Goal: Task Accomplishment & Management: Manage account settings

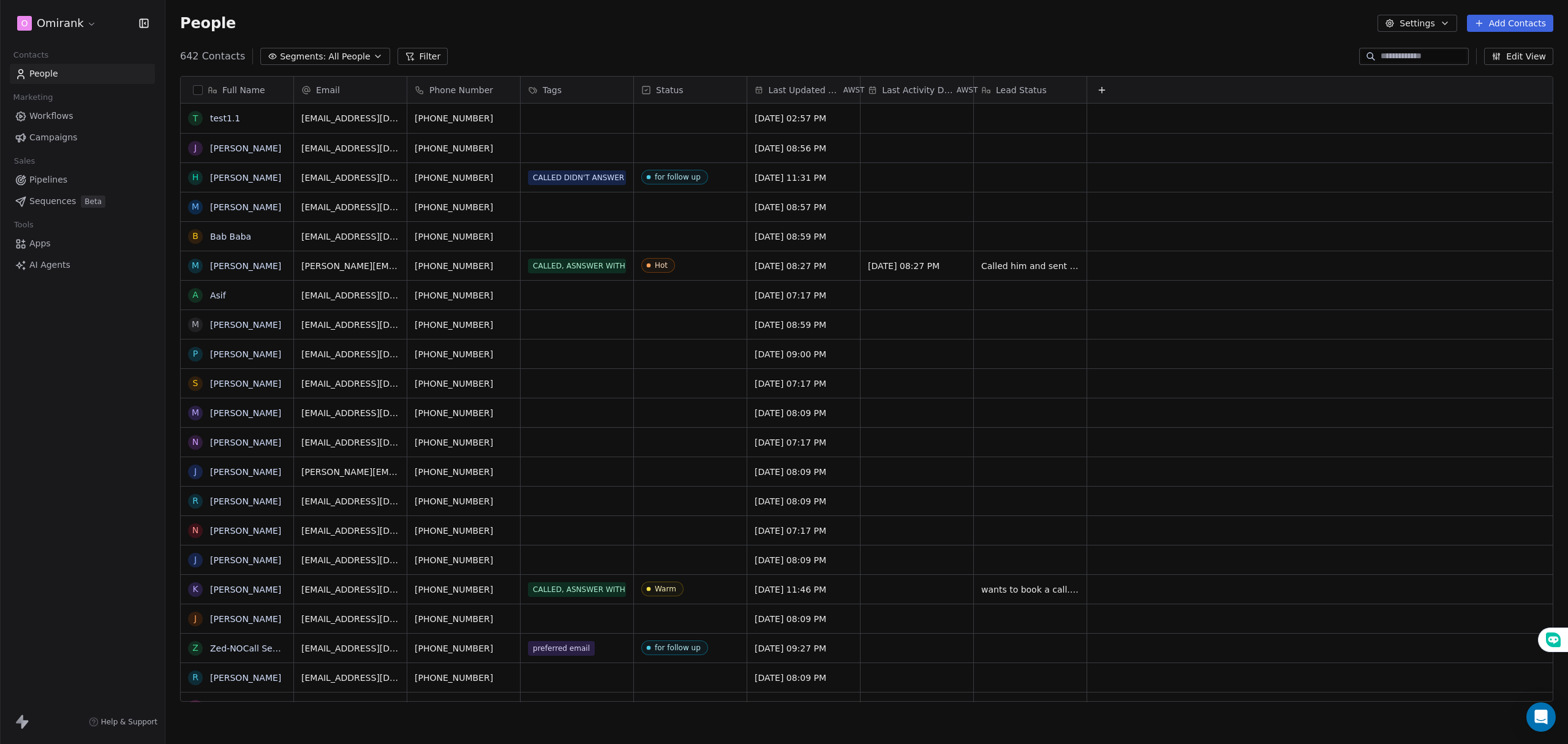
scroll to position [642, 1390]
click at [39, 18] on html "O Omirank Contacts People Marketing Workflows Campaigns Sales Pipelines Sequenc…" at bounding box center [784, 372] width 1568 height 744
click at [72, 197] on div "E EWB" at bounding box center [94, 199] width 135 height 12
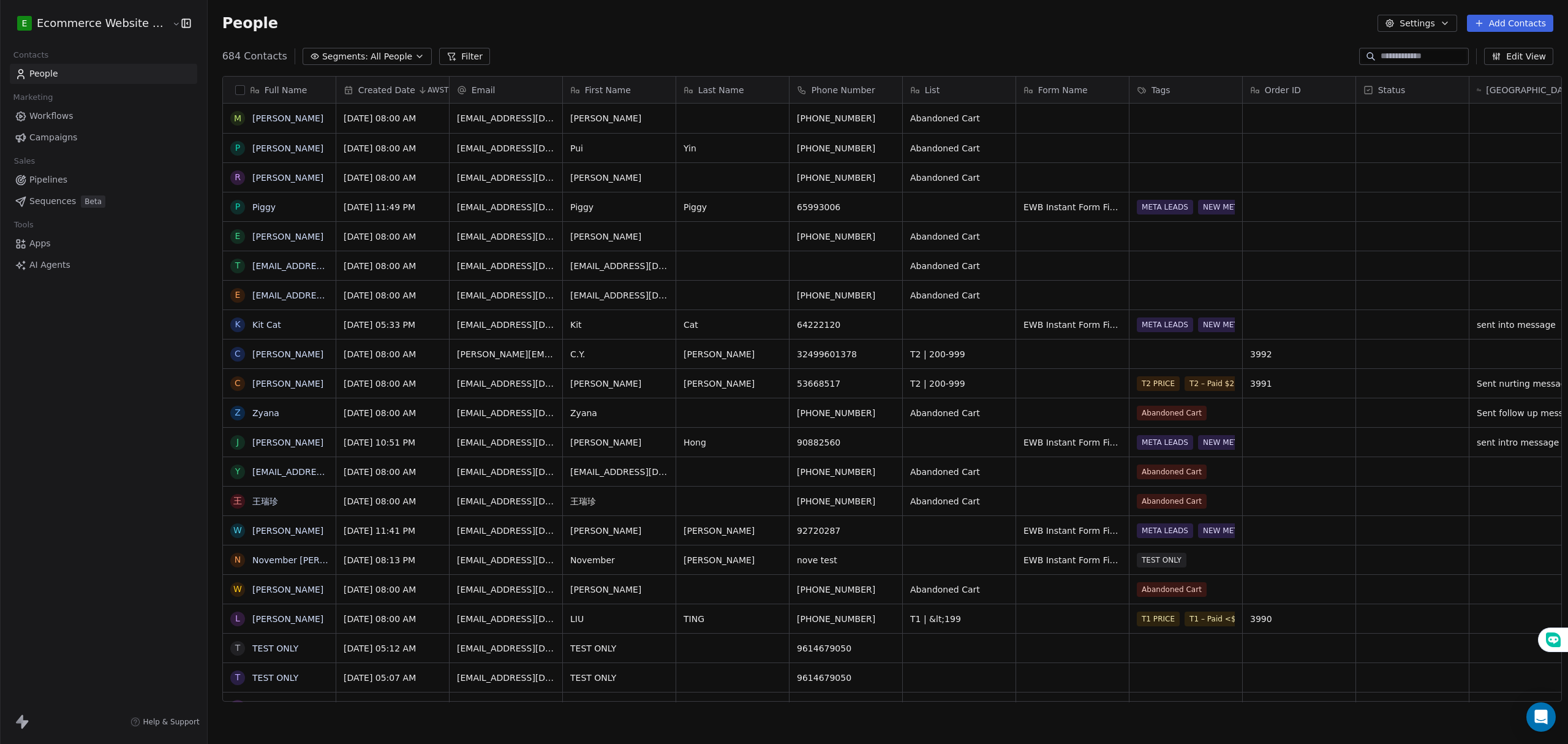
scroll to position [642, 1357]
click at [52, 184] on span "Pipelines" at bounding box center [48, 179] width 38 height 13
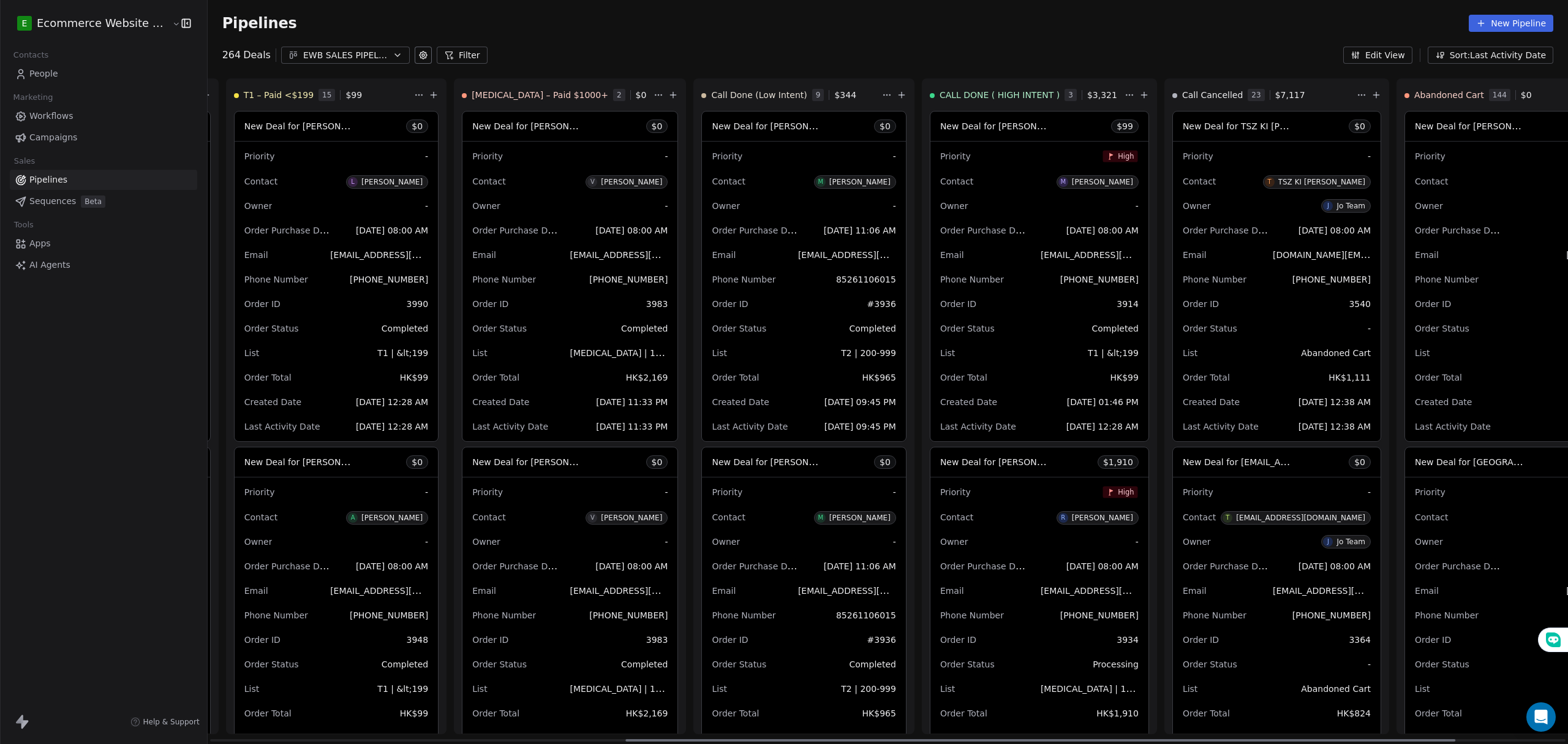
drag, startPoint x: 574, startPoint y: 740, endPoint x: 998, endPoint y: 754, distance: 424.2
click at [998, 742] on div at bounding box center [1040, 740] width 830 height 2
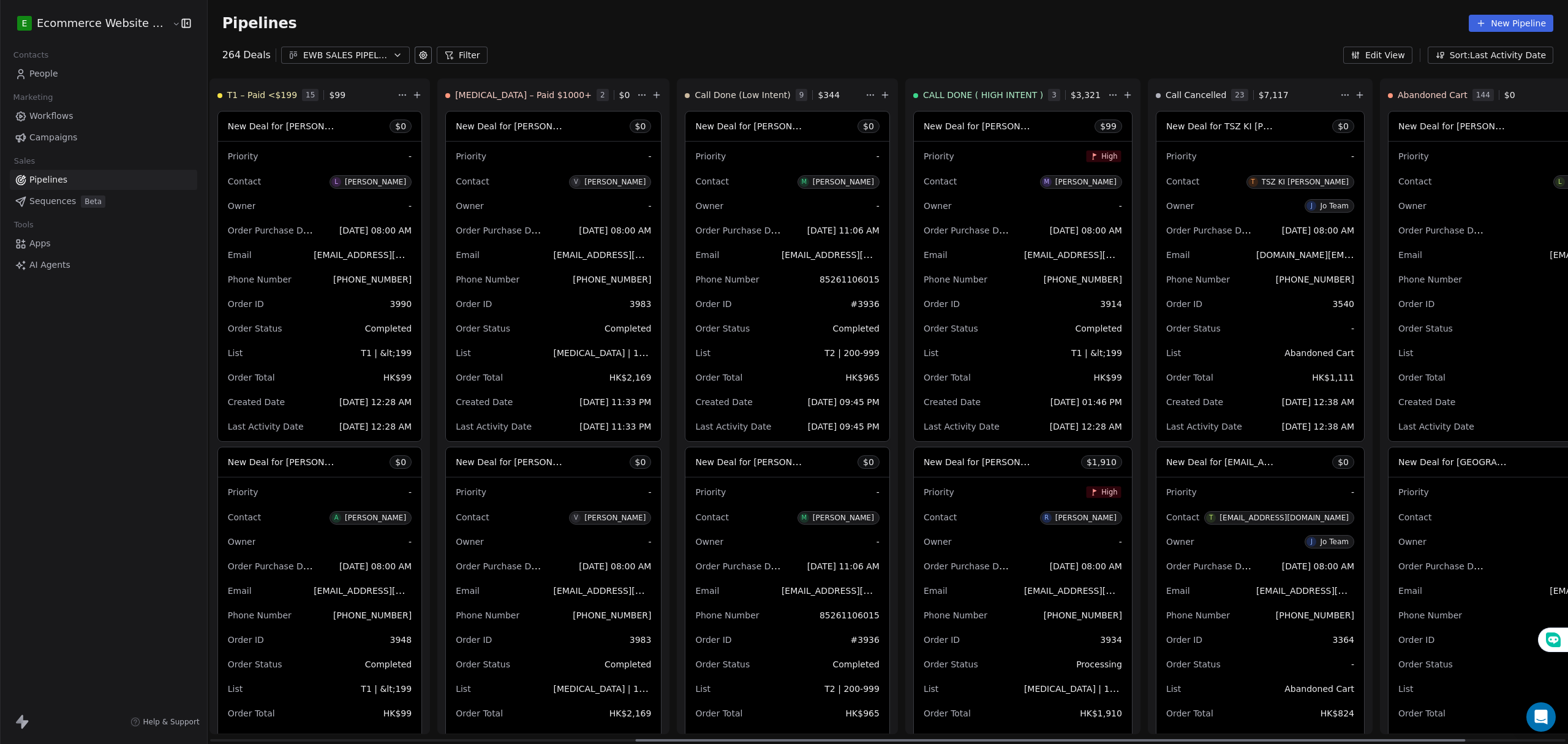
click at [942, 457] on span "New Deal for [PERSON_NAME]" at bounding box center [988, 461] width 130 height 12
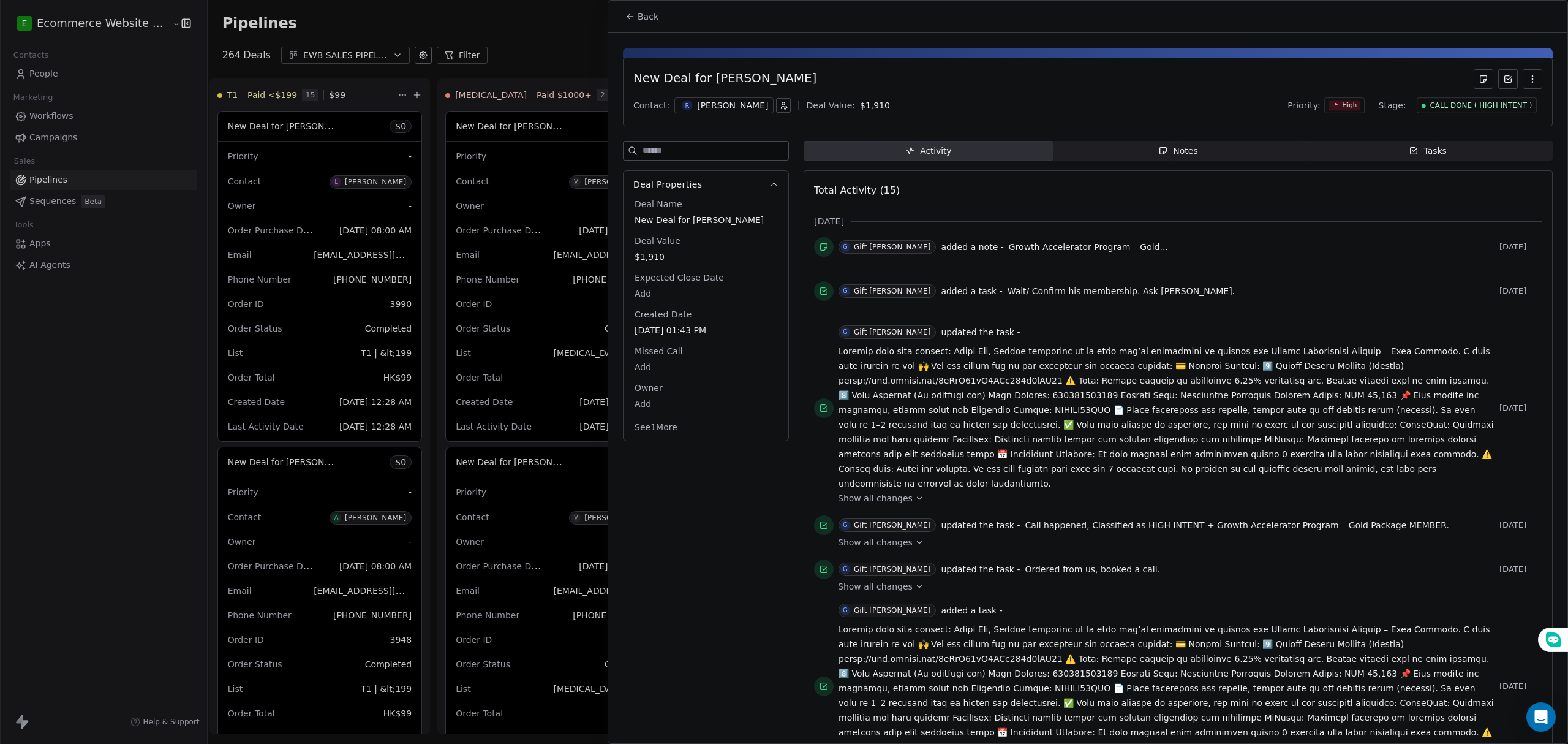
click at [1371, 153] on span "Tasks Tasks" at bounding box center [1428, 151] width 250 height 20
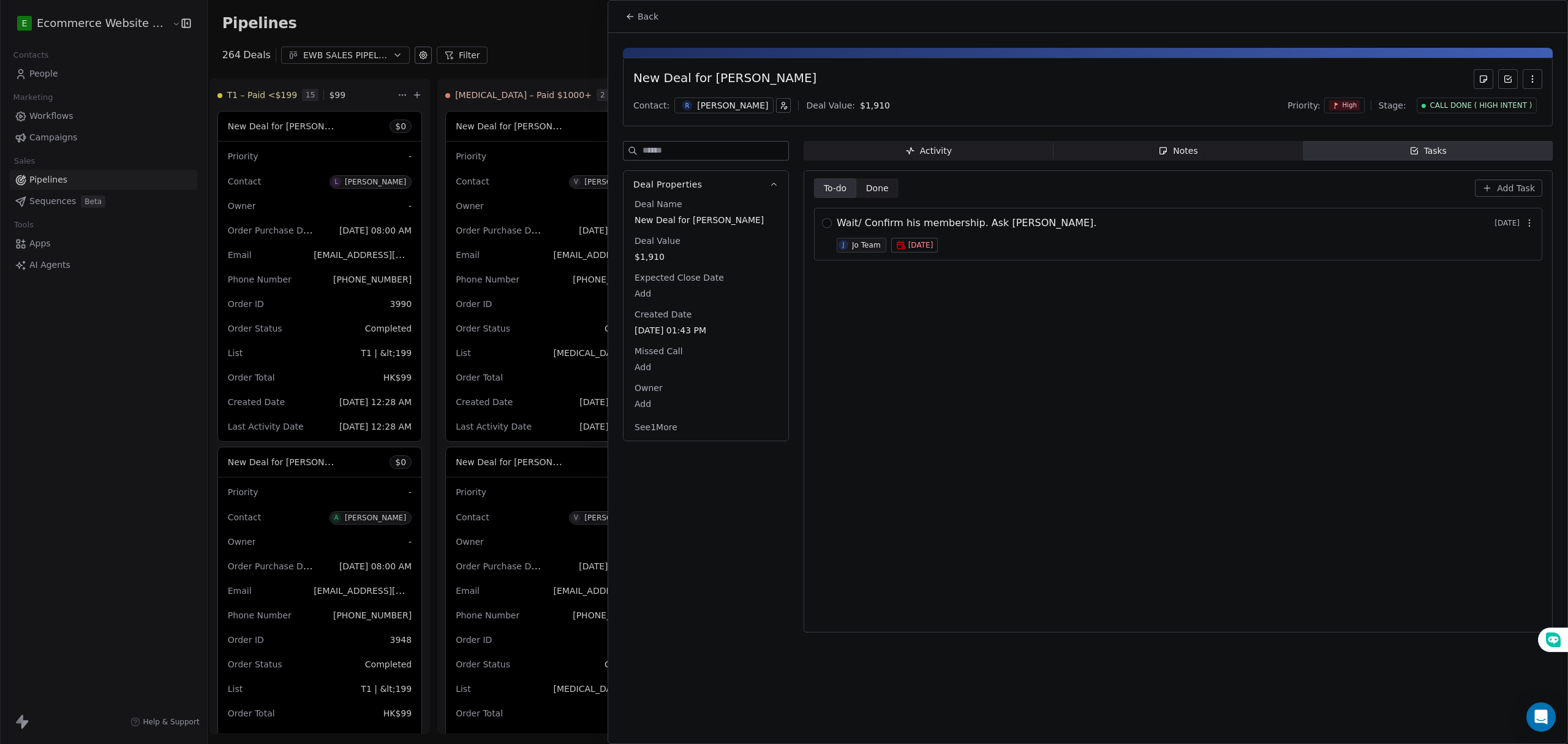
click at [886, 190] on span "Done" at bounding box center [878, 188] width 23 height 13
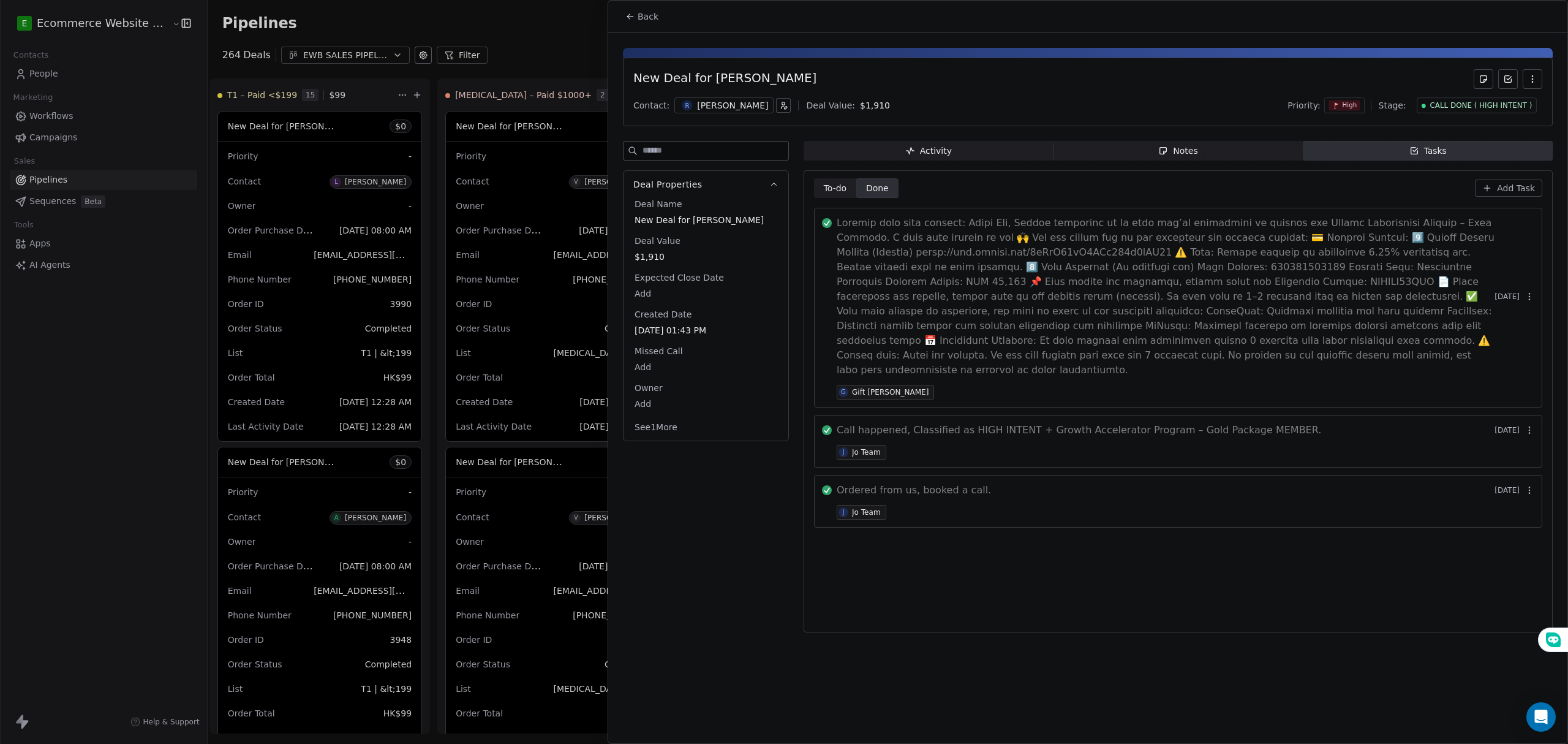
click at [1490, 189] on icon "button" at bounding box center [1487, 188] width 10 height 10
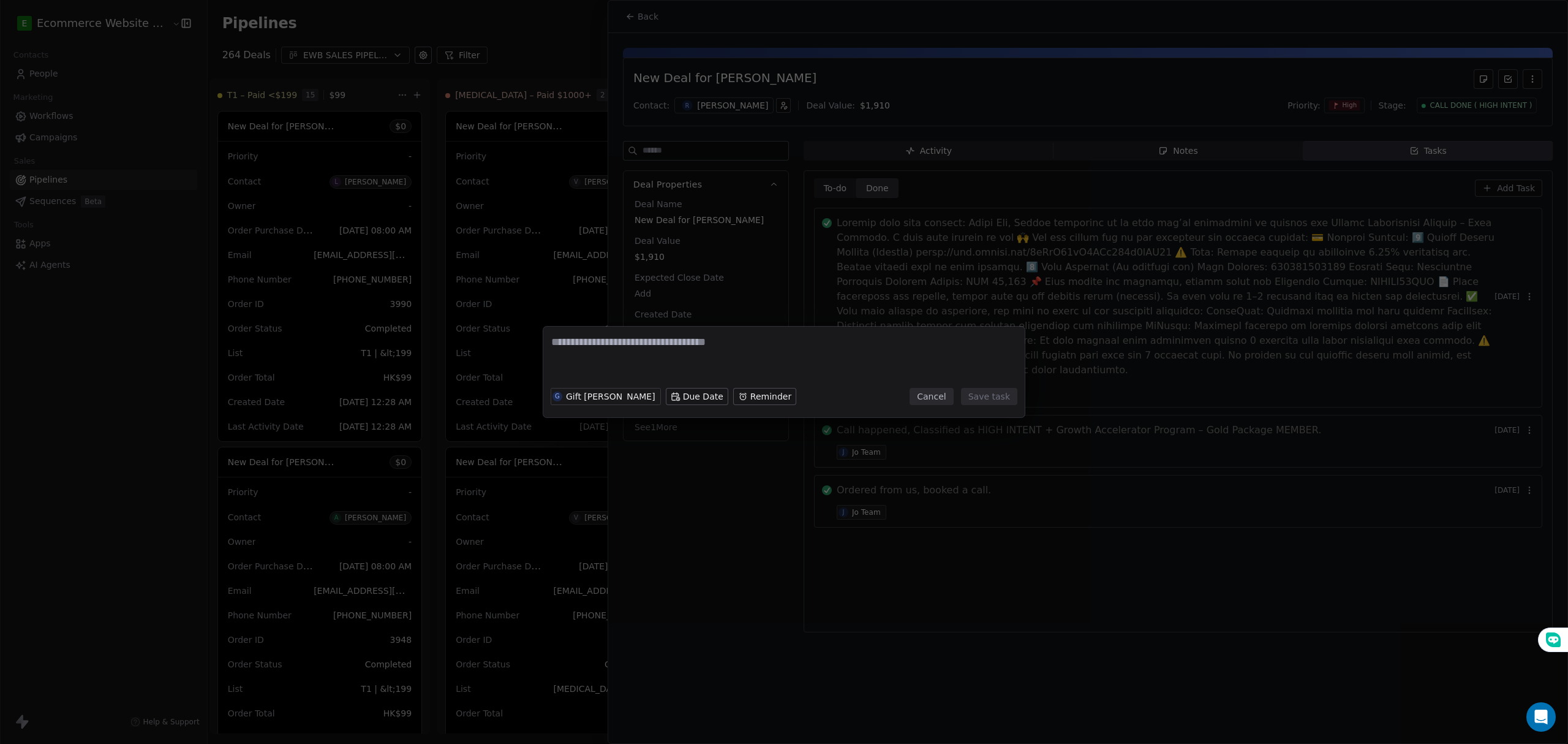
click at [615, 353] on textarea at bounding box center [784, 358] width 465 height 48
drag, startPoint x: 783, startPoint y: 340, endPoint x: 656, endPoint y: 341, distance: 127.0
click at [656, 341] on textarea "**********" at bounding box center [784, 358] width 465 height 48
type textarea "**********"
click at [979, 400] on button "Save task" at bounding box center [990, 397] width 57 height 17
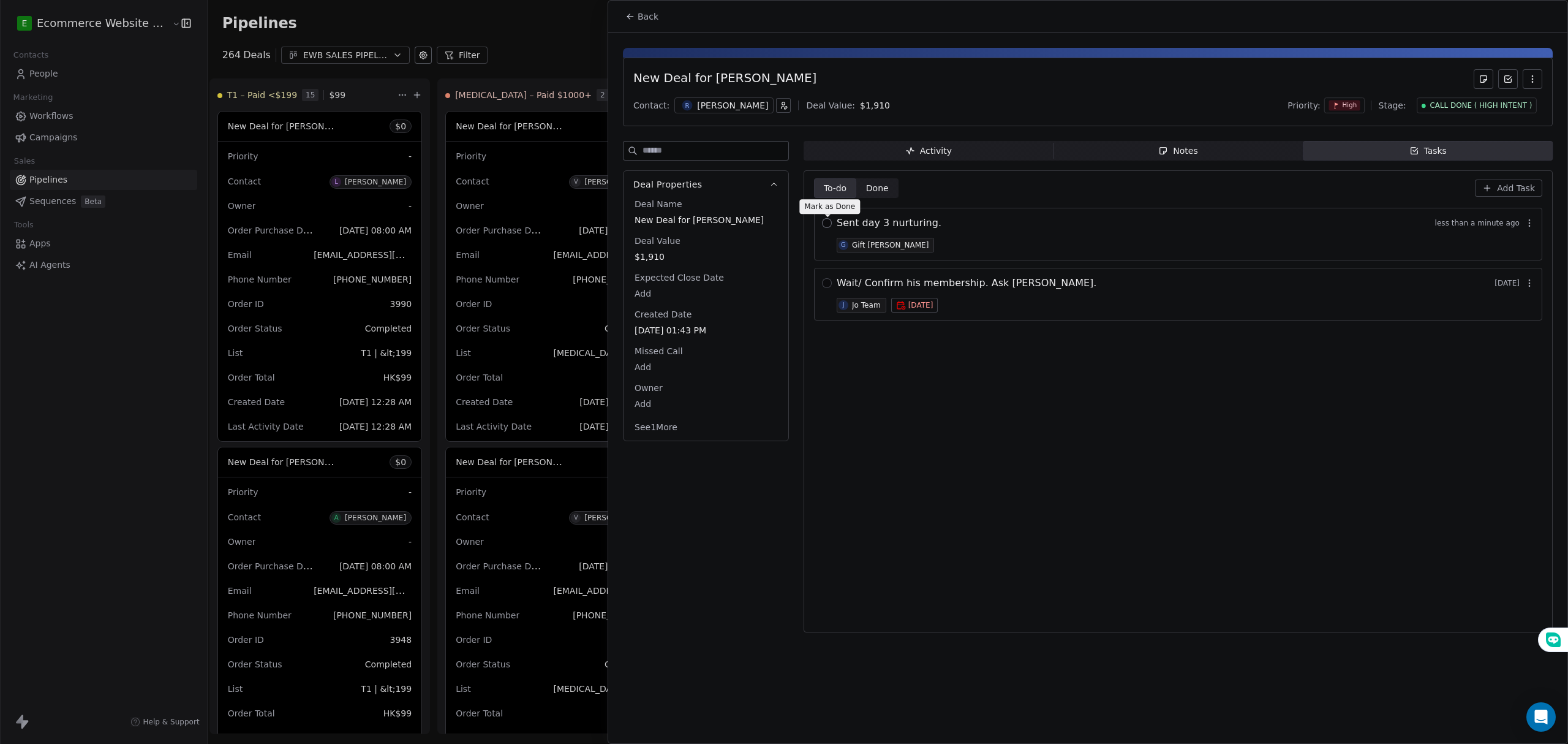
click at [826, 226] on button "button" at bounding box center [827, 222] width 10 height 10
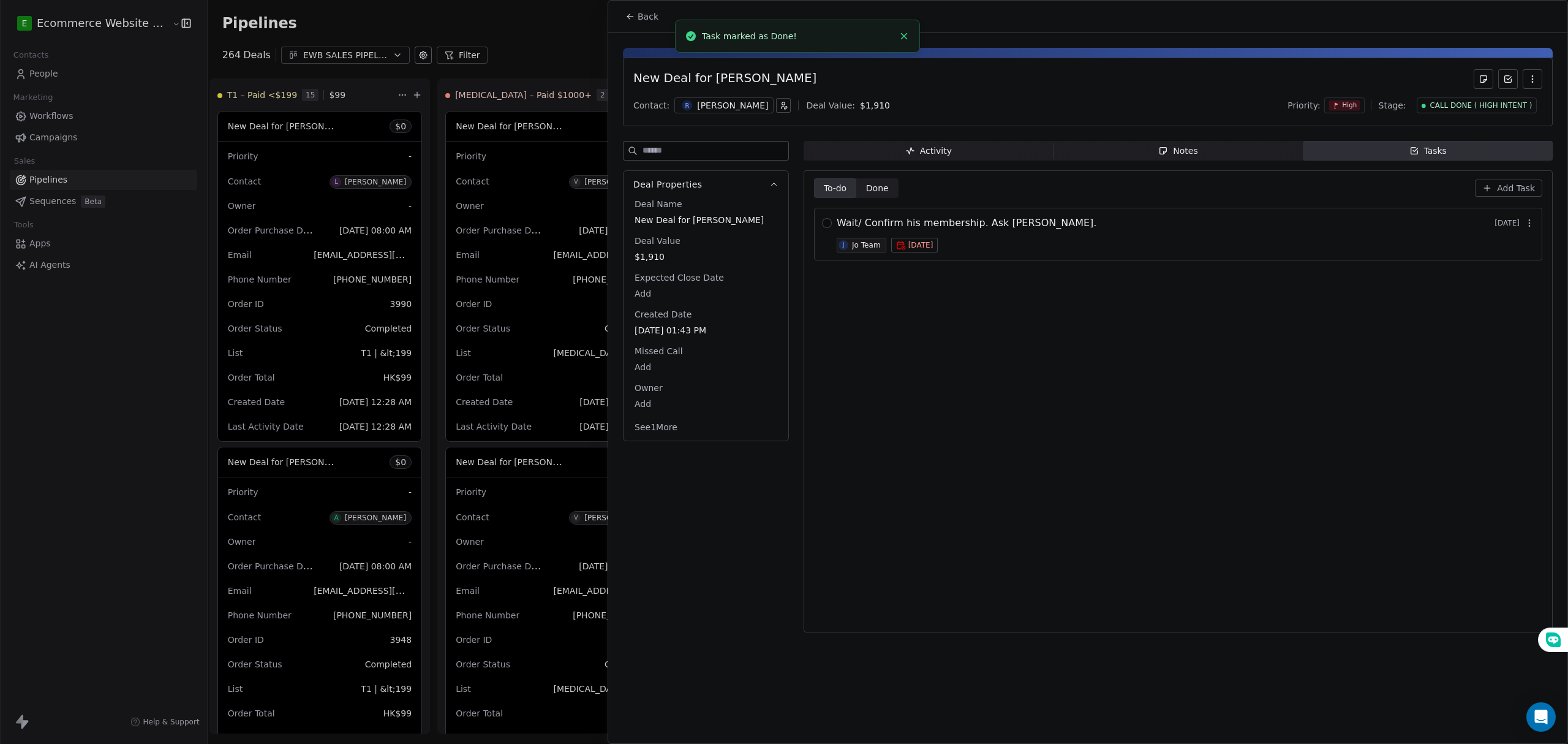
click at [1416, 156] on icon "button" at bounding box center [1414, 150] width 10 height 10
click at [873, 182] on span "Done" at bounding box center [878, 188] width 23 height 13
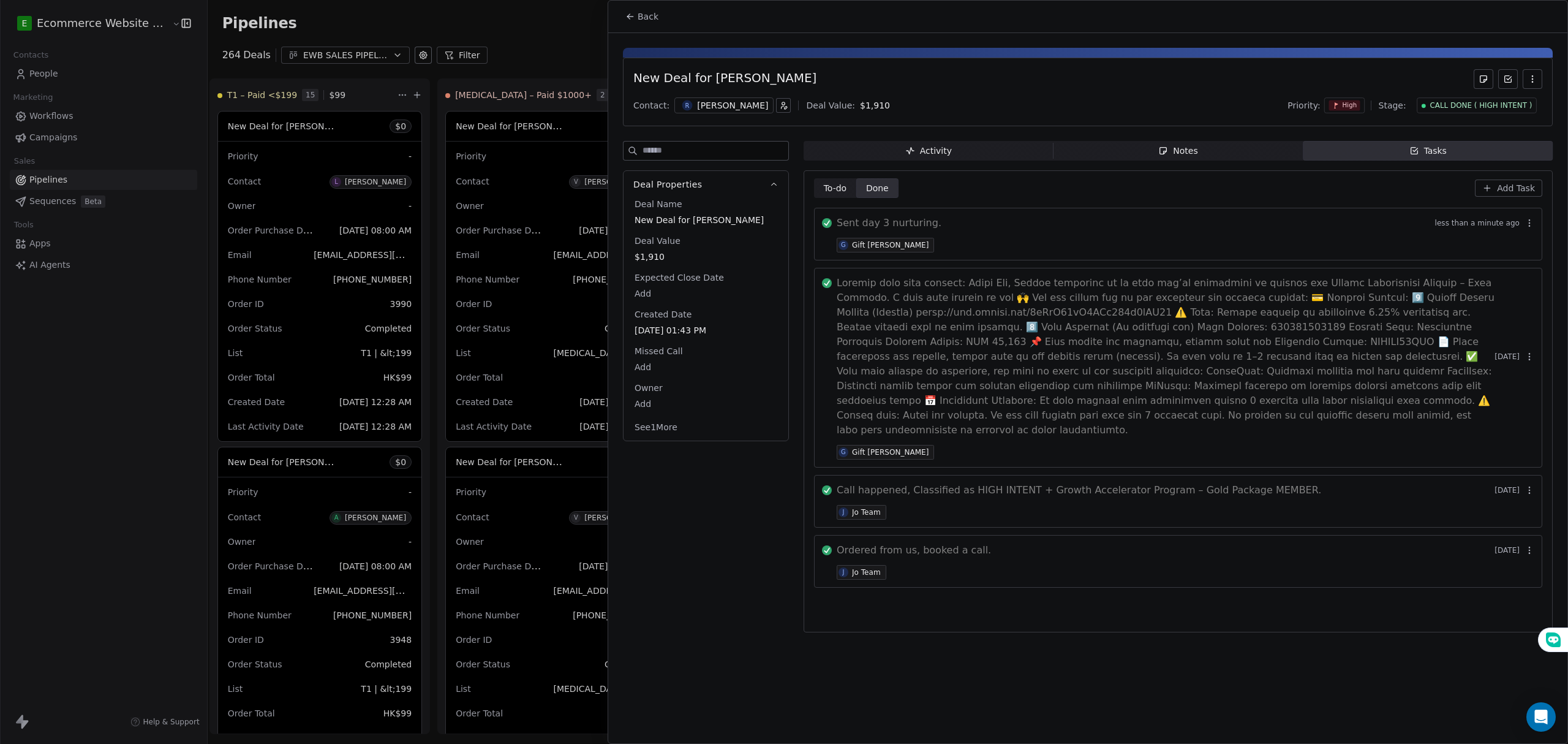
click at [1525, 221] on icon "button" at bounding box center [1530, 222] width 10 height 10
click at [1496, 249] on span "Edit" at bounding box center [1504, 251] width 17 height 12
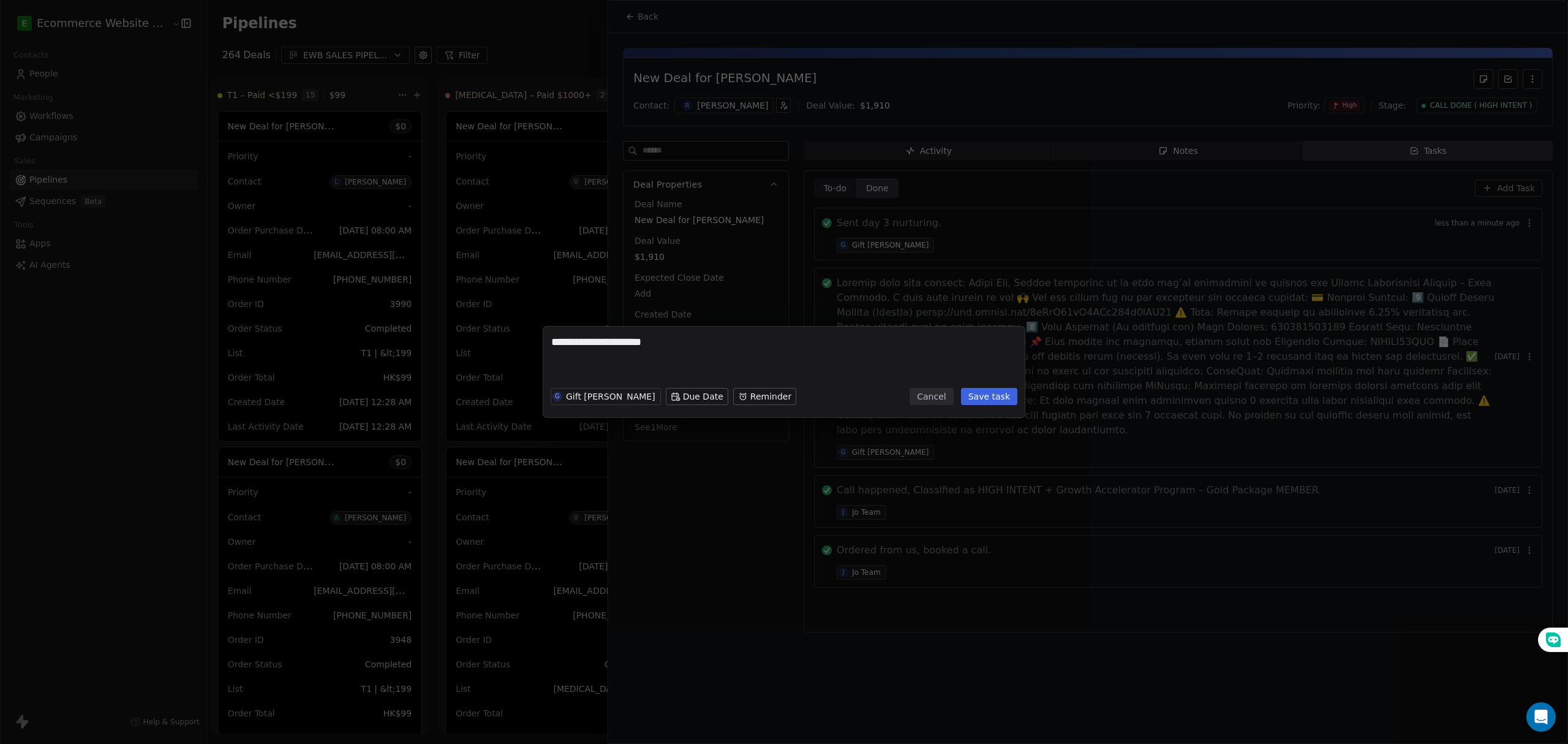
click at [940, 398] on button "Cancel" at bounding box center [931, 397] width 44 height 17
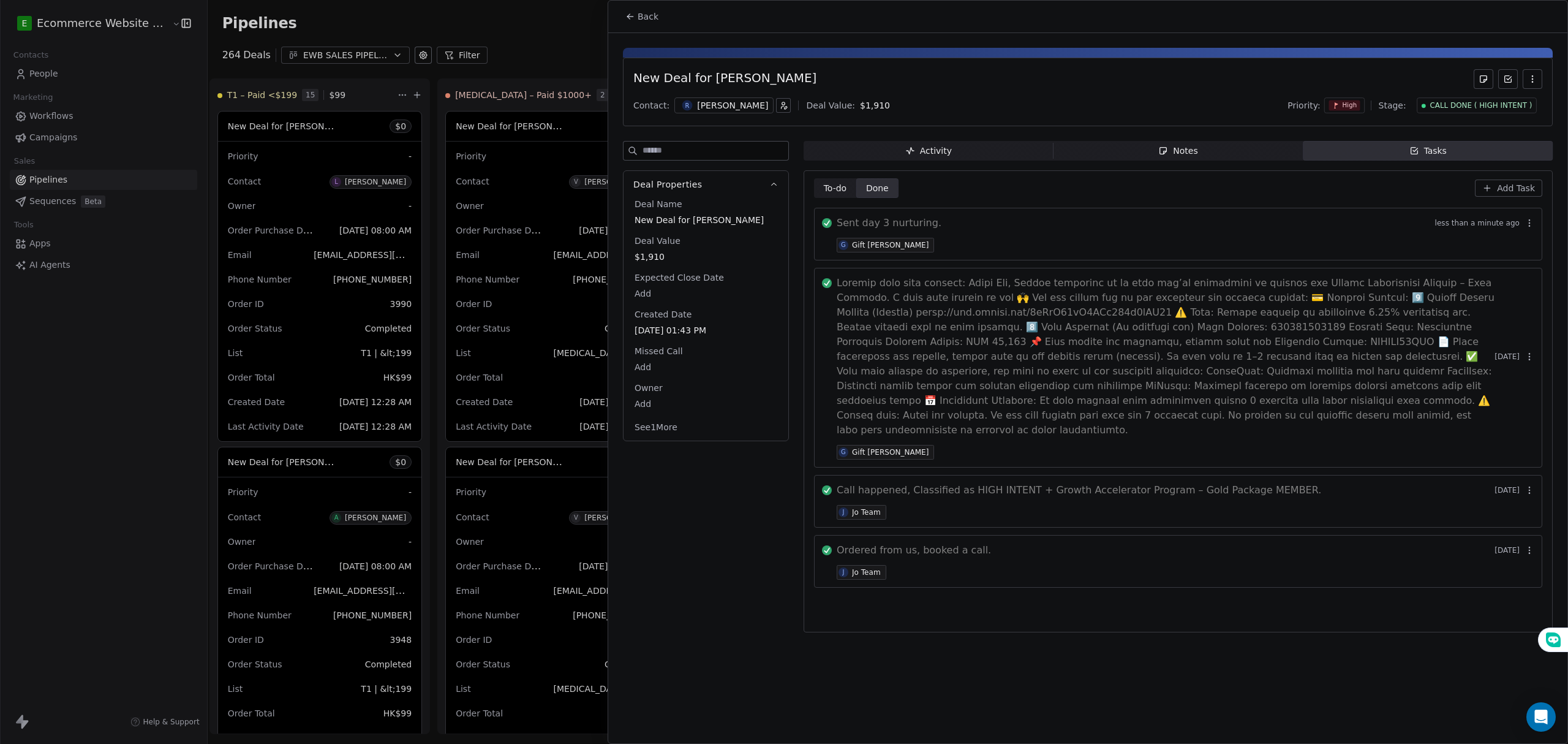
click at [647, 15] on span "Back" at bounding box center [648, 17] width 21 height 12
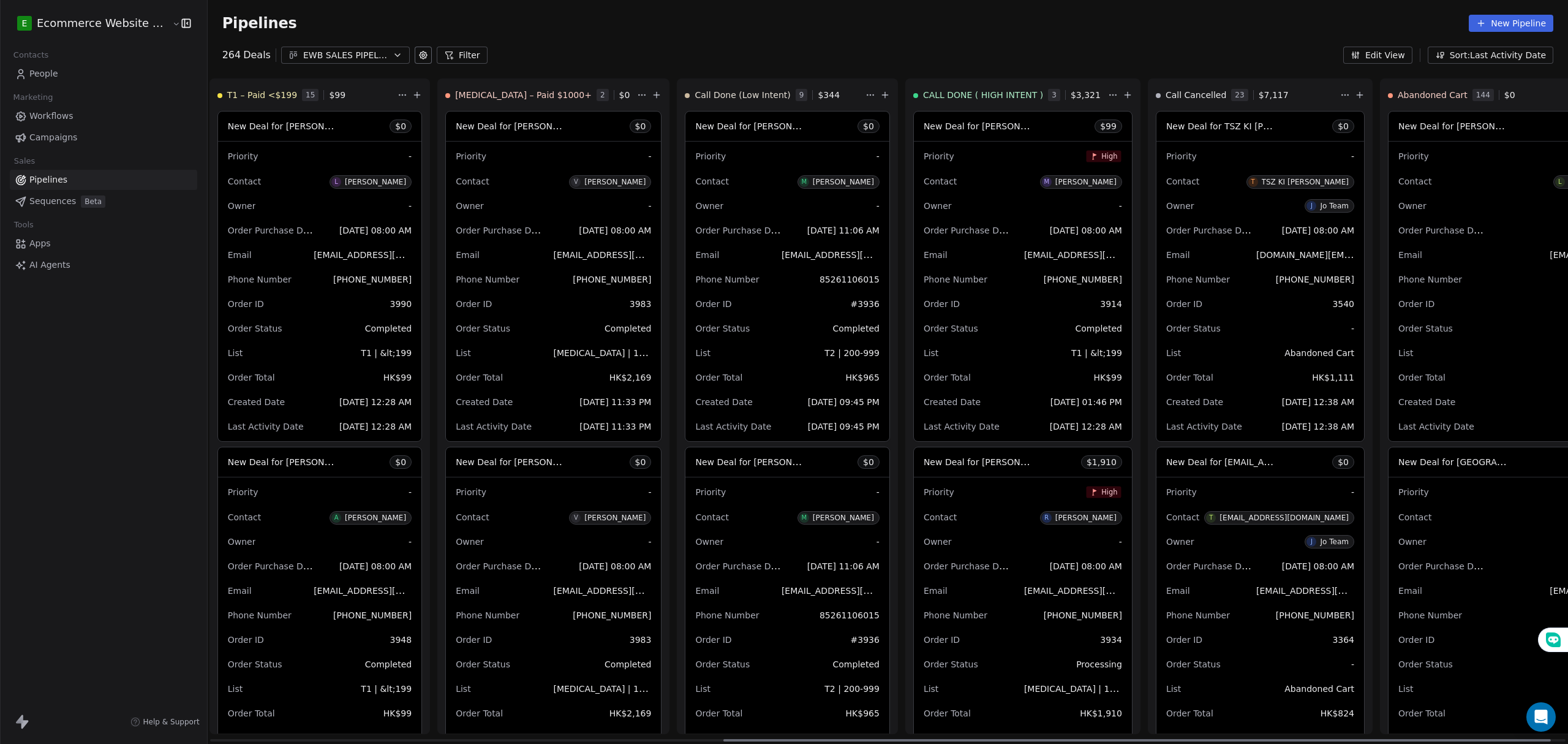
scroll to position [0, 881]
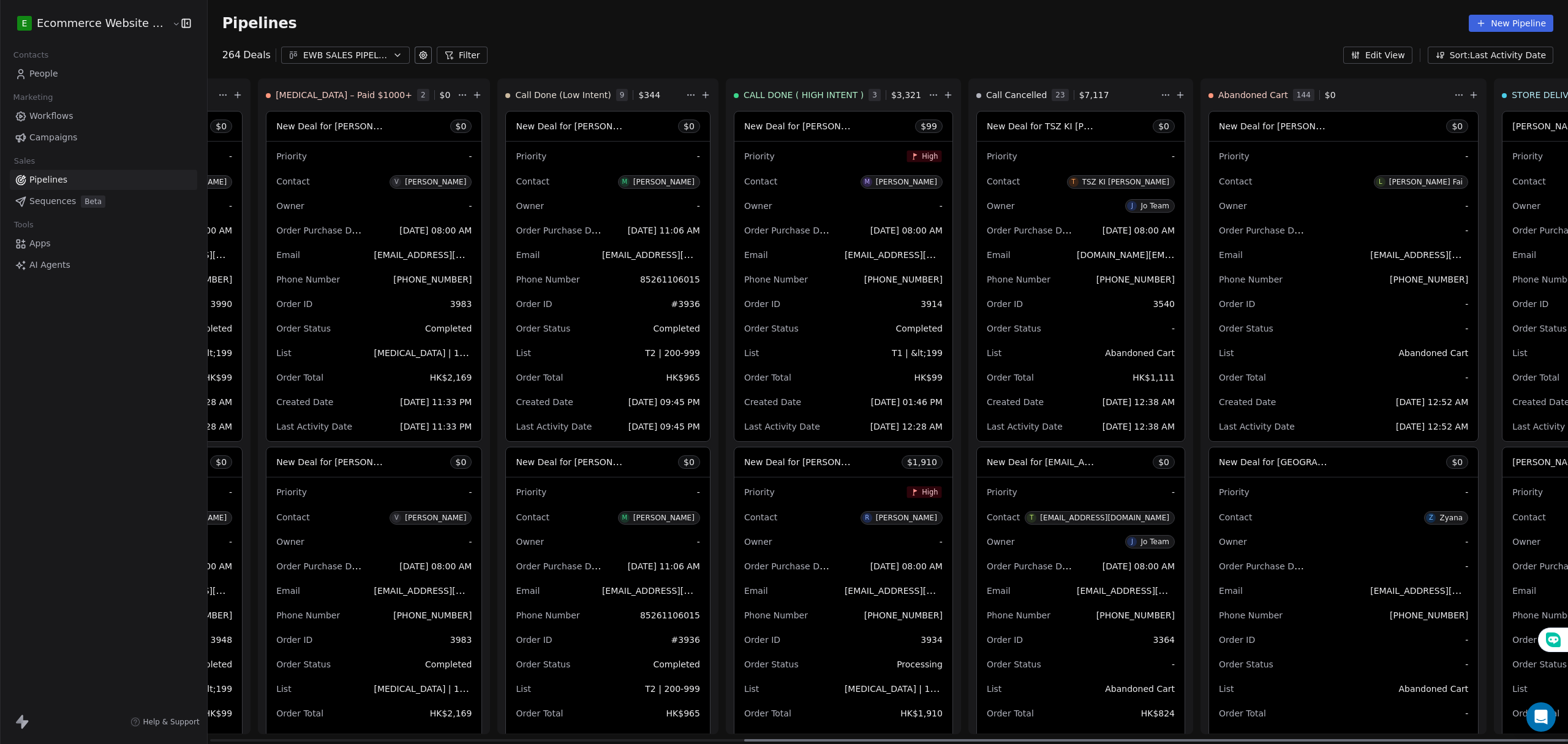
click at [745, 130] on span "New Deal for [PERSON_NAME]" at bounding box center [809, 126] width 130 height 12
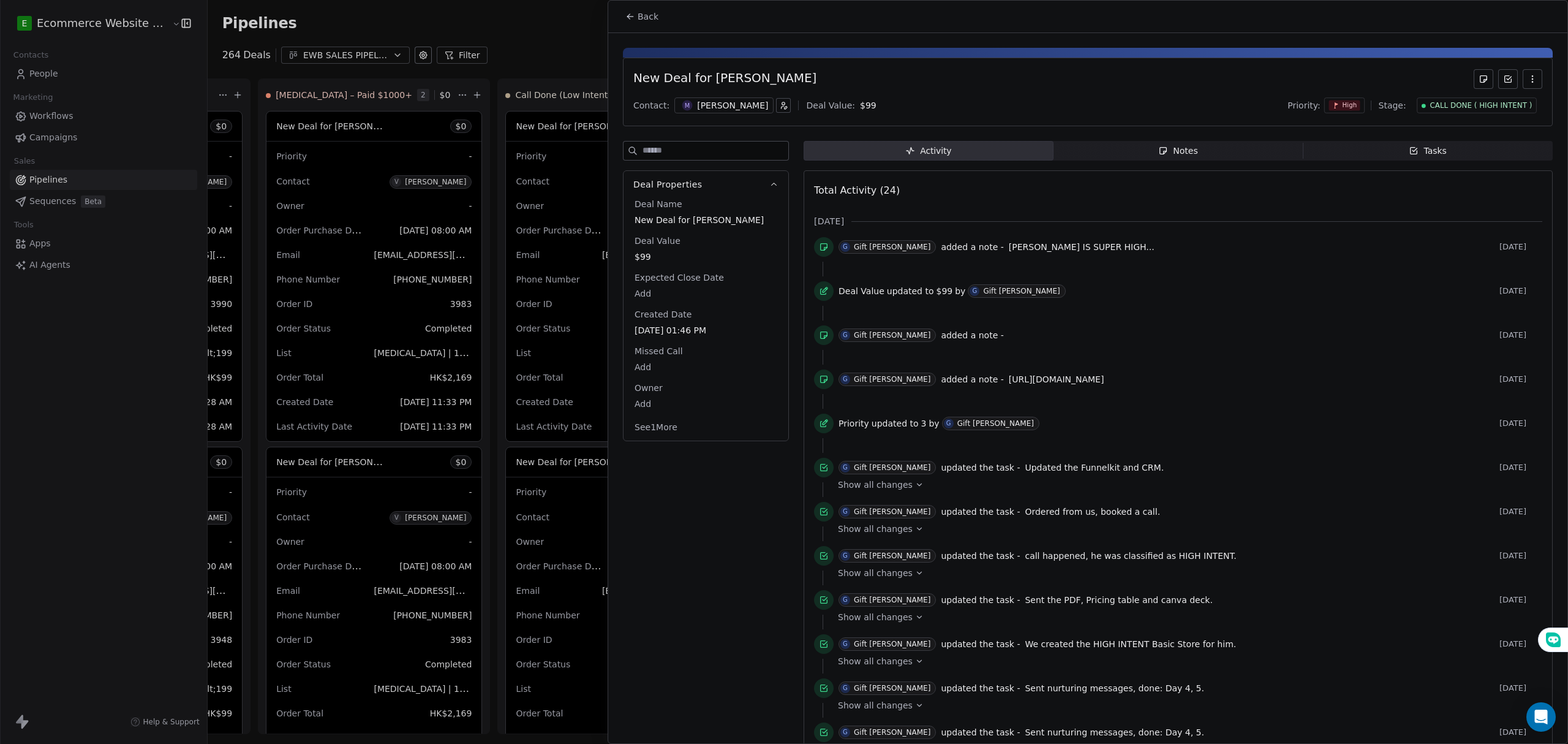
click at [1148, 154] on span "Notes Notes" at bounding box center [1178, 151] width 250 height 20
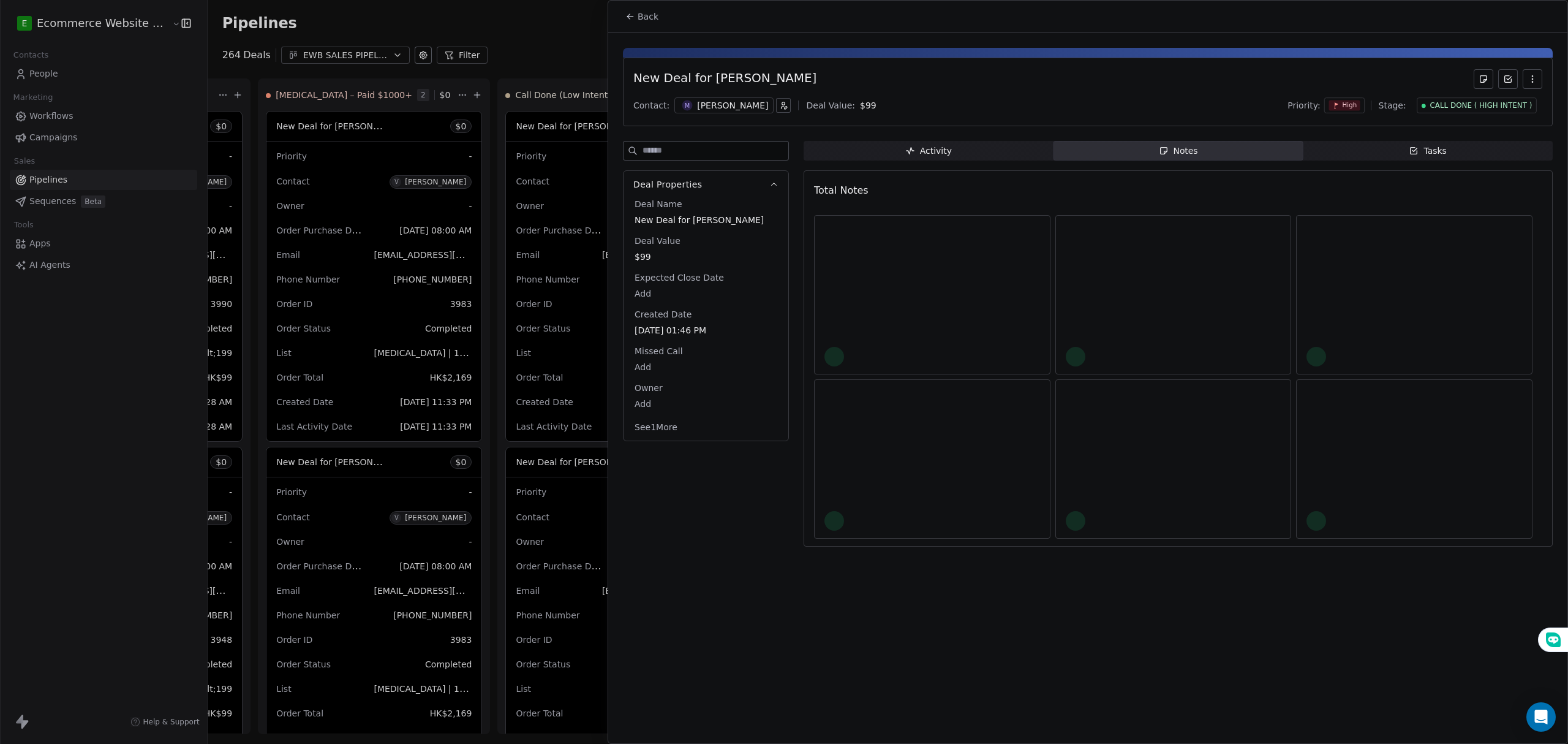
click at [1148, 154] on span "Notes Notes" at bounding box center [1178, 151] width 250 height 20
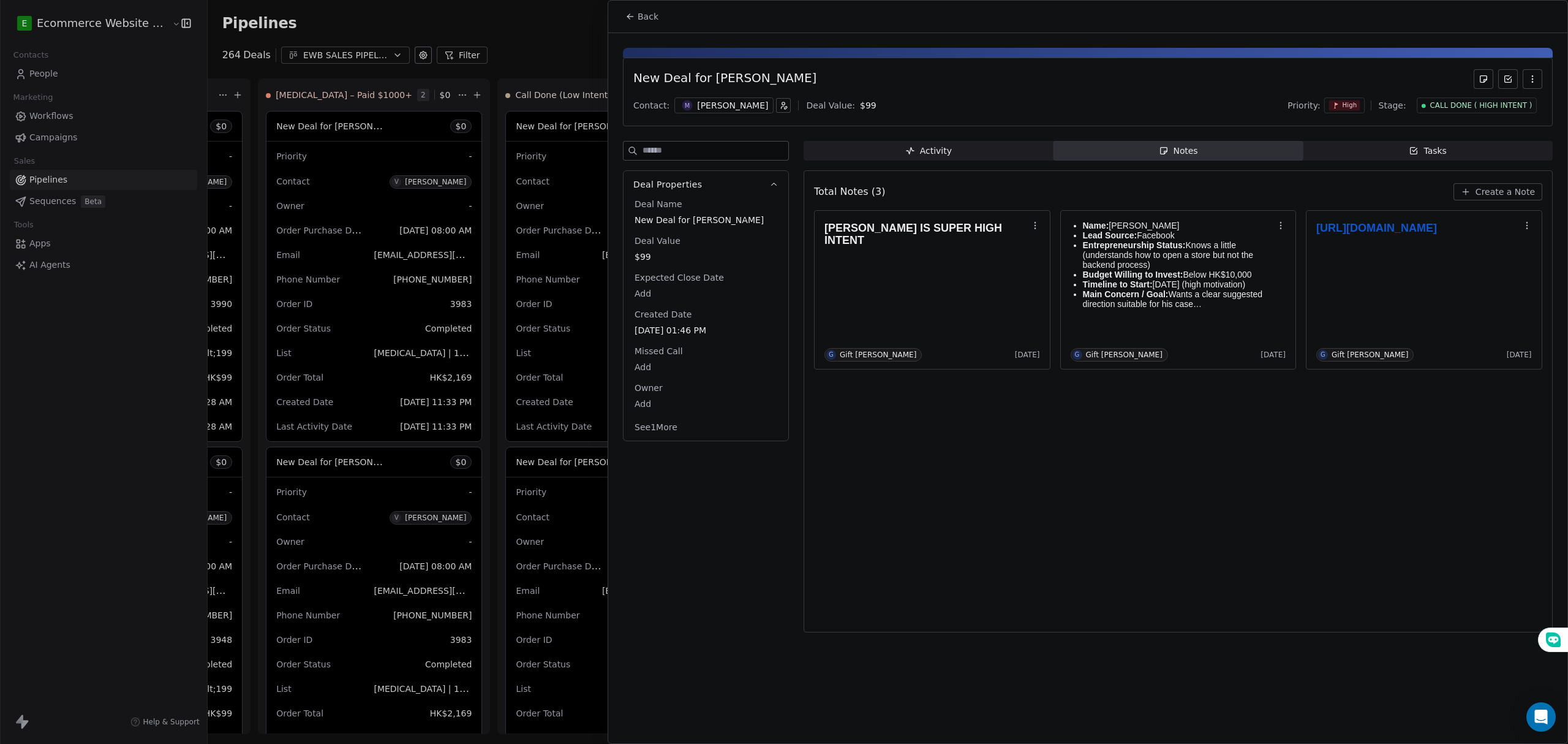
click at [1366, 146] on span "Tasks Tasks" at bounding box center [1428, 151] width 250 height 20
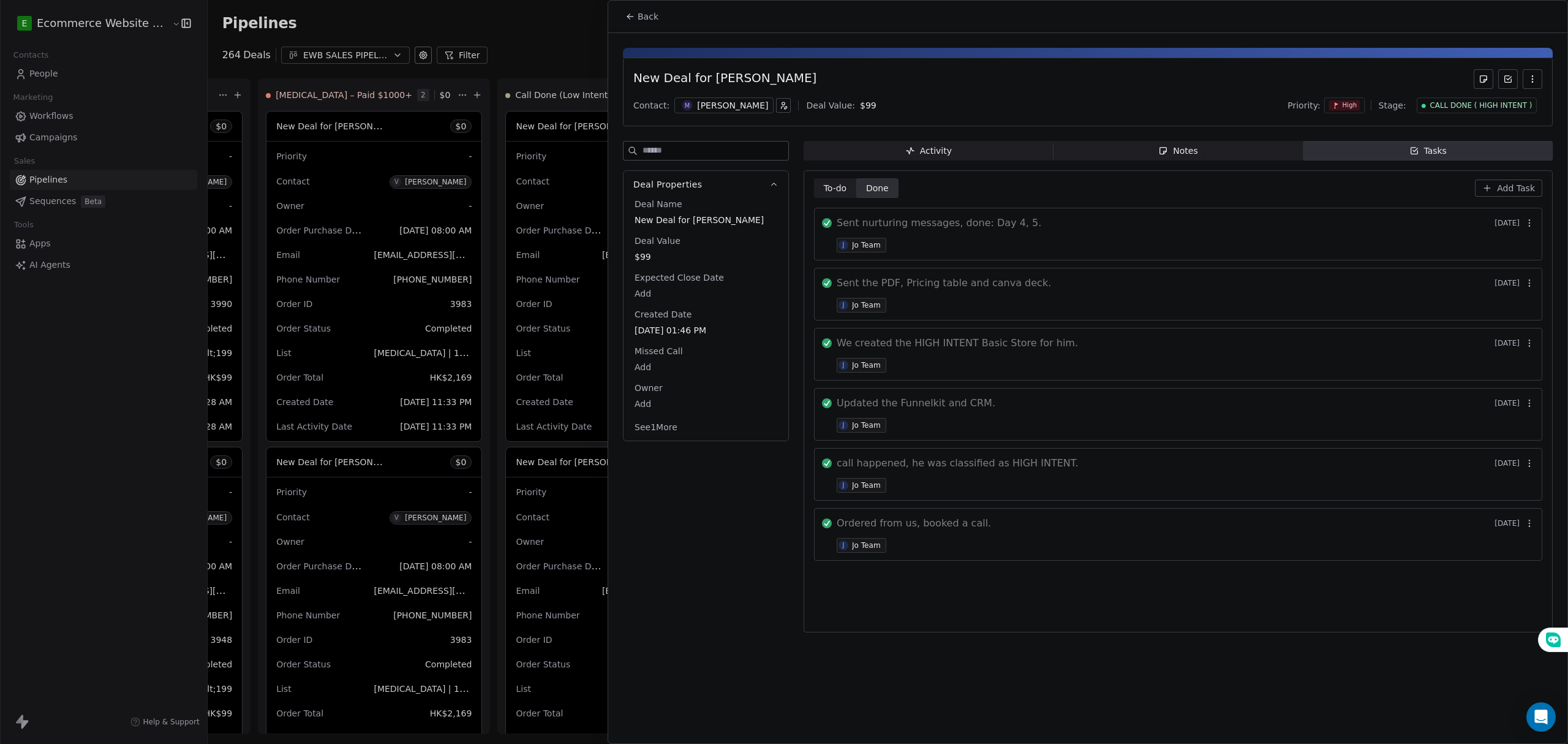
click at [1504, 193] on span "Add Task" at bounding box center [1517, 188] width 38 height 12
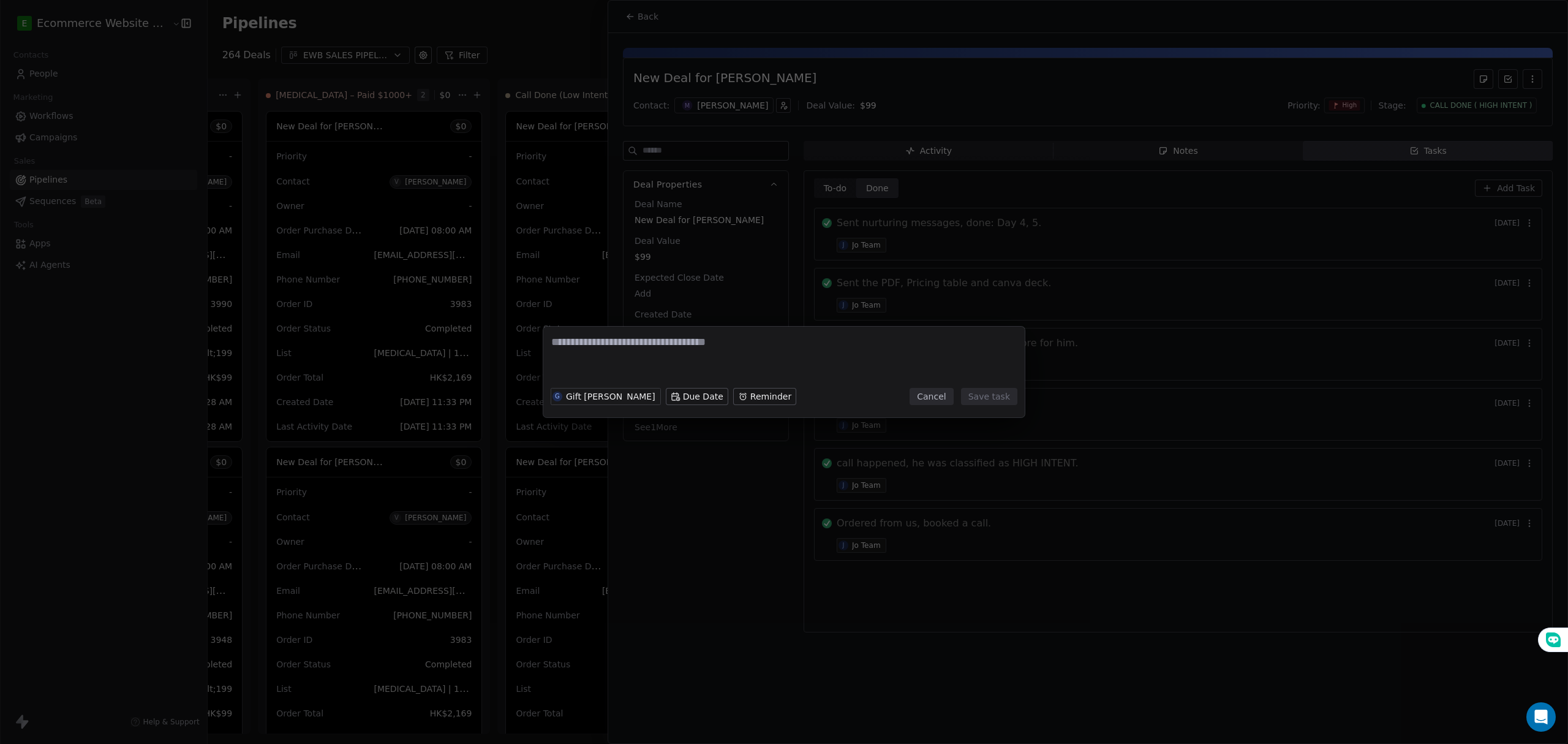
click at [682, 348] on textarea at bounding box center [784, 358] width 465 height 48
type textarea "*"
click at [942, 400] on button "Cancel" at bounding box center [931, 397] width 44 height 17
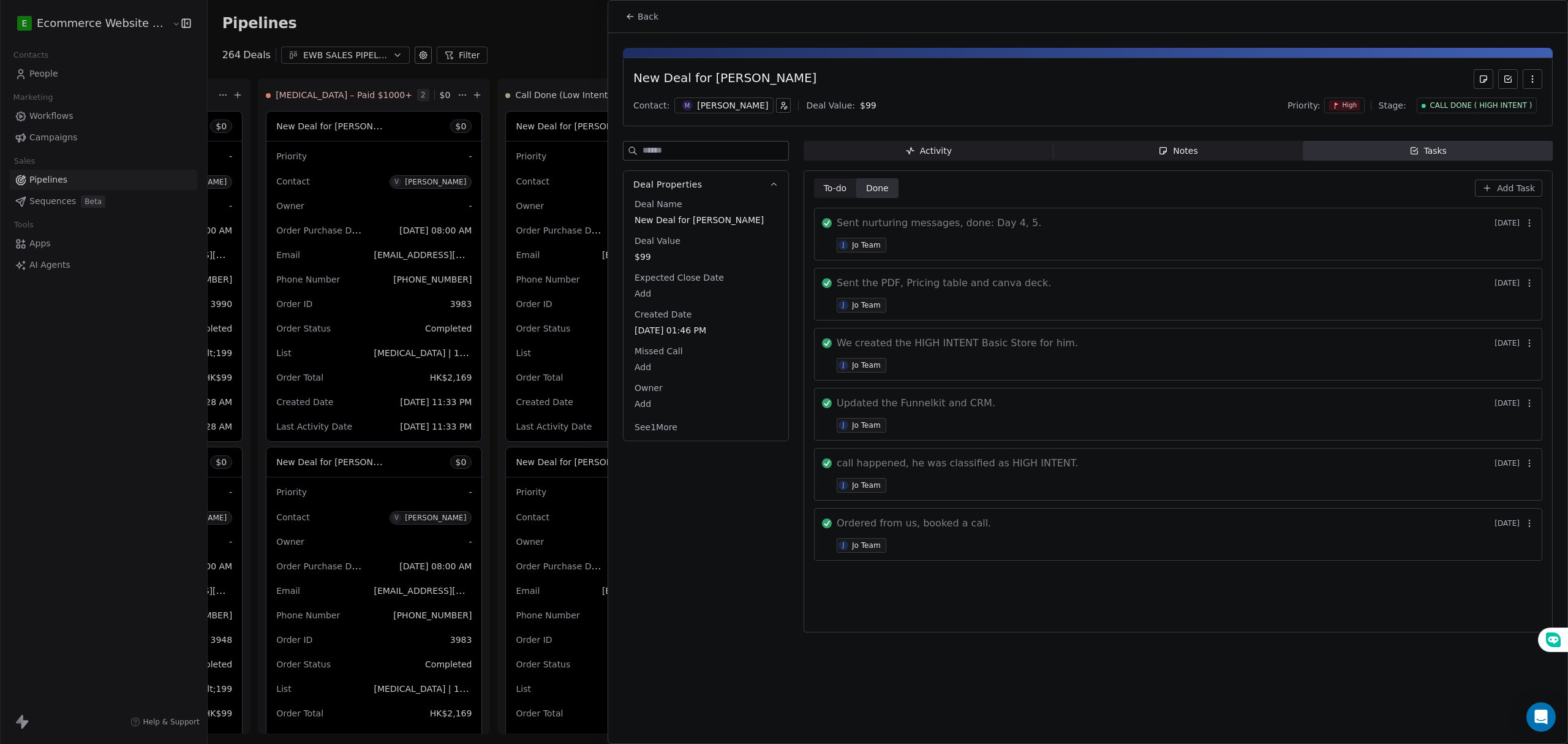
click at [635, 15] on icon at bounding box center [630, 16] width 10 height 10
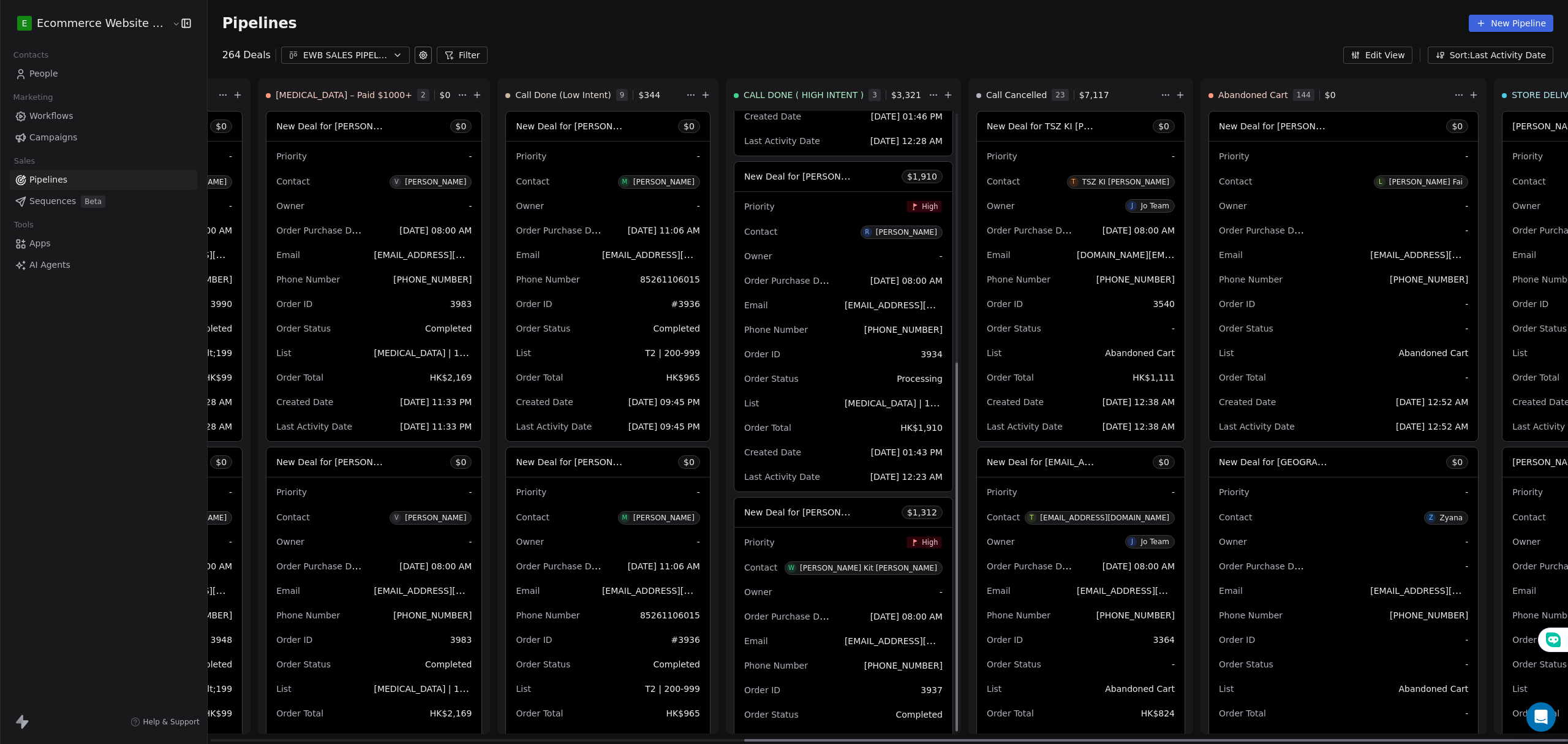
scroll to position [420, 0]
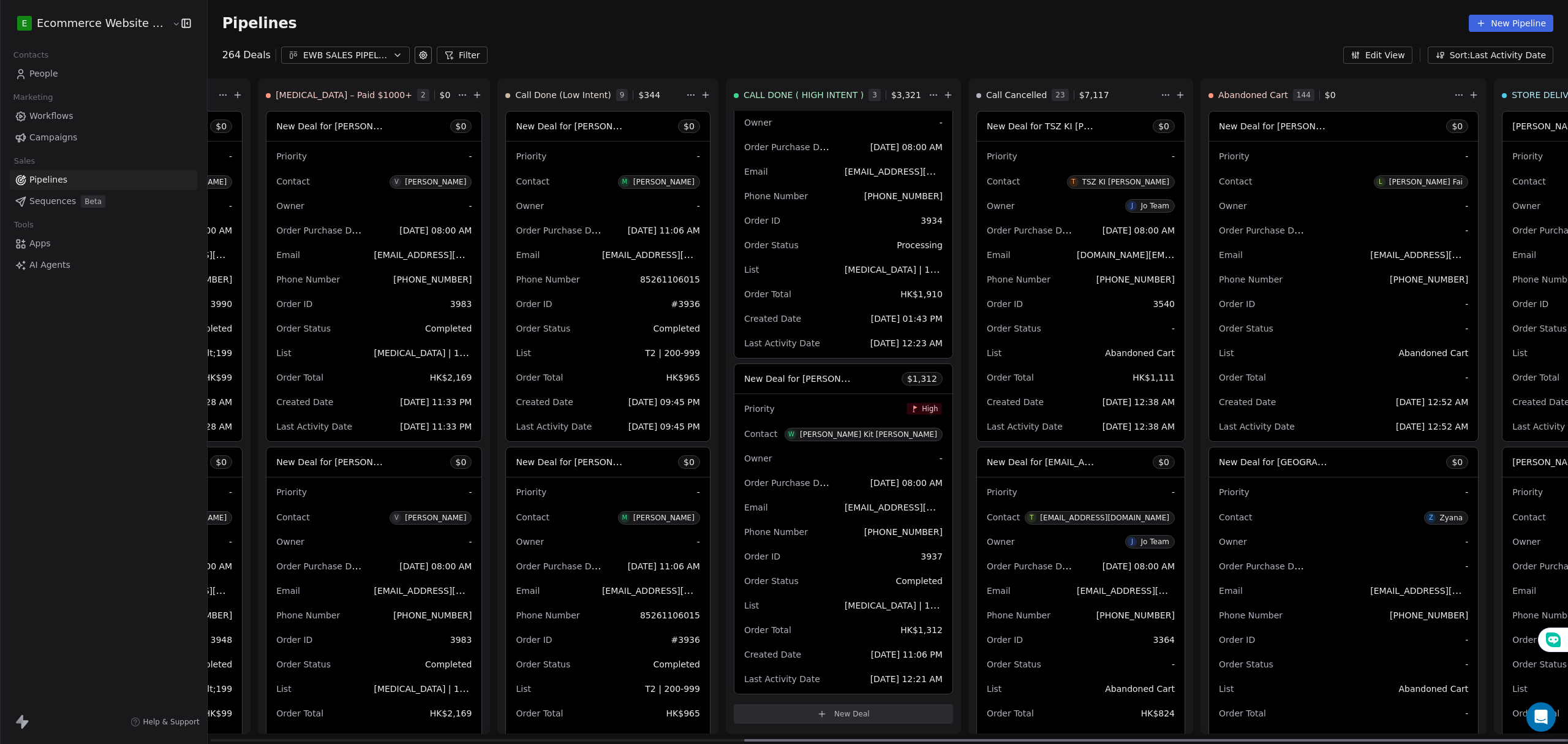
click at [748, 380] on span "New Deal for [PERSON_NAME] Kit [PERSON_NAME]" at bounding box center [853, 378] width 218 height 12
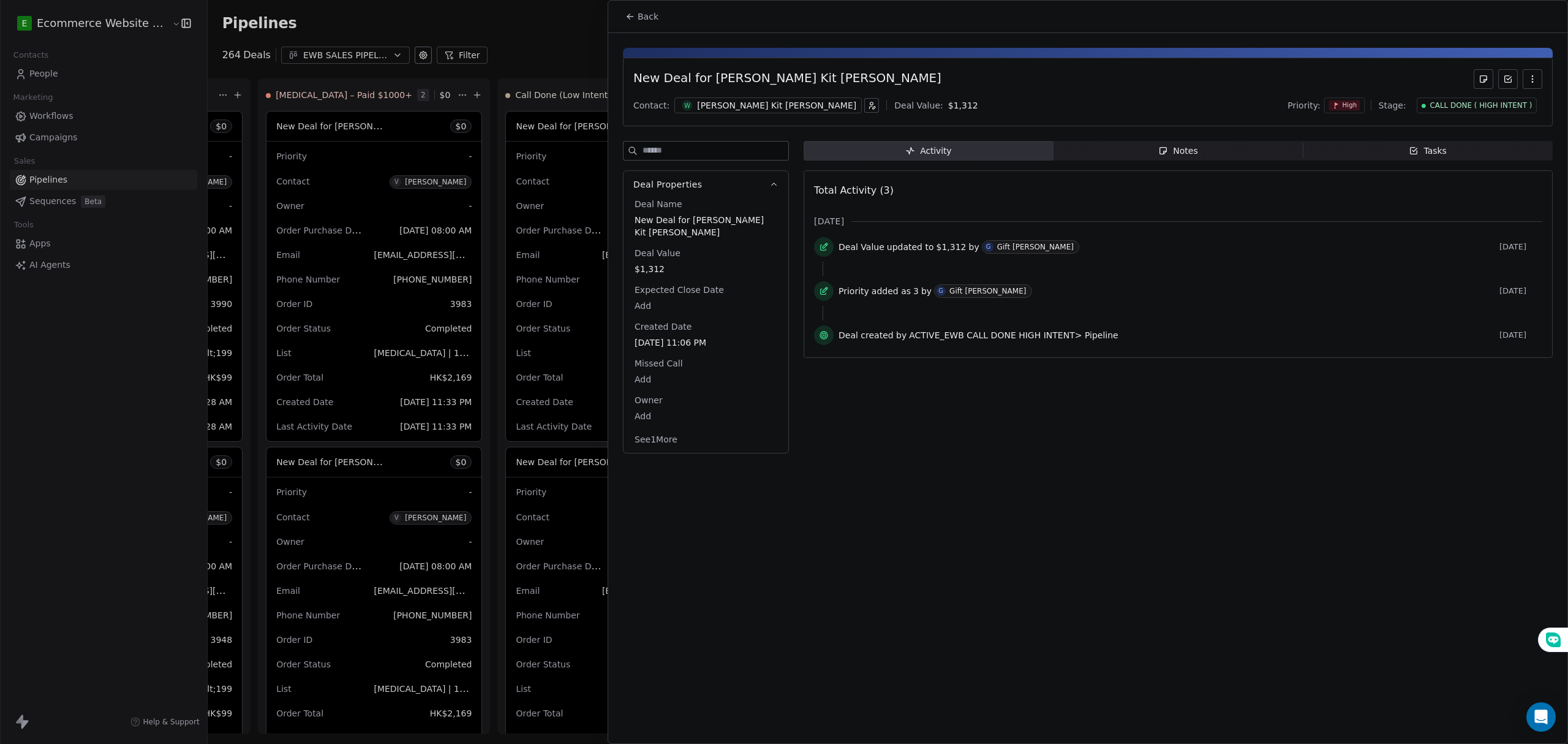
click at [1363, 154] on span "Tasks Tasks" at bounding box center [1428, 151] width 250 height 20
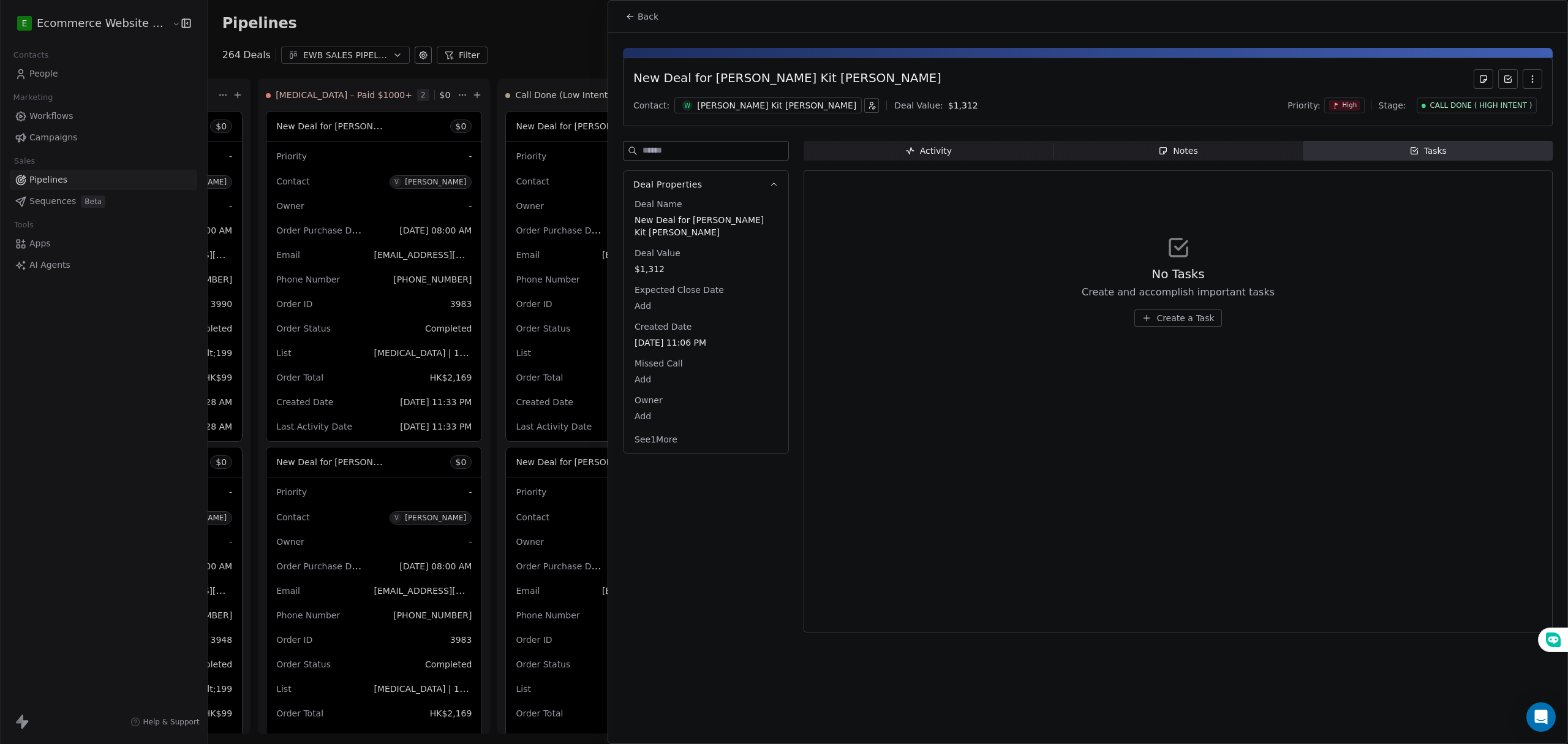
click at [1155, 160] on span "Notes Notes" at bounding box center [1178, 151] width 250 height 20
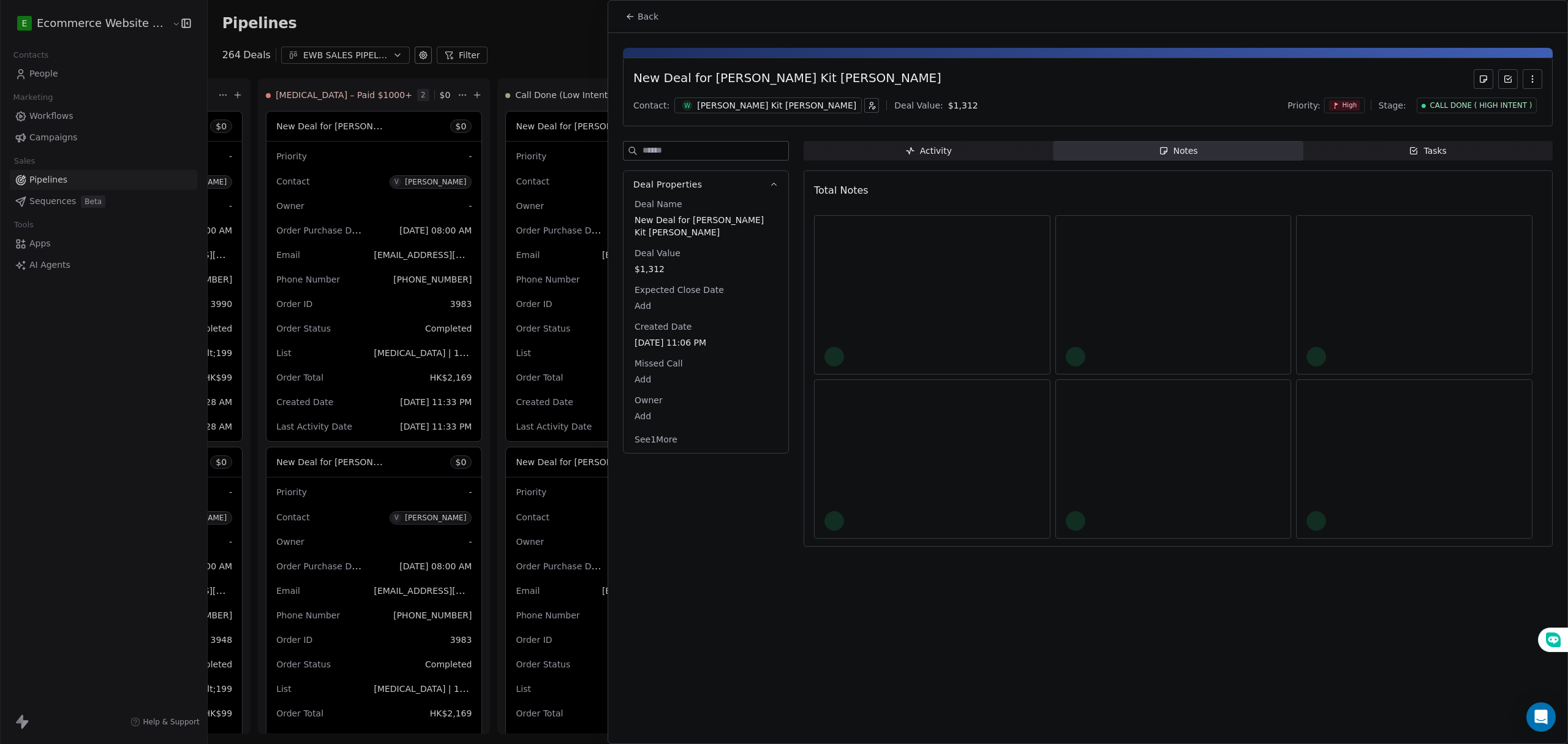
click at [1155, 160] on span "Notes Notes" at bounding box center [1178, 151] width 250 height 20
click at [1344, 151] on span "Tasks Tasks" at bounding box center [1428, 151] width 250 height 20
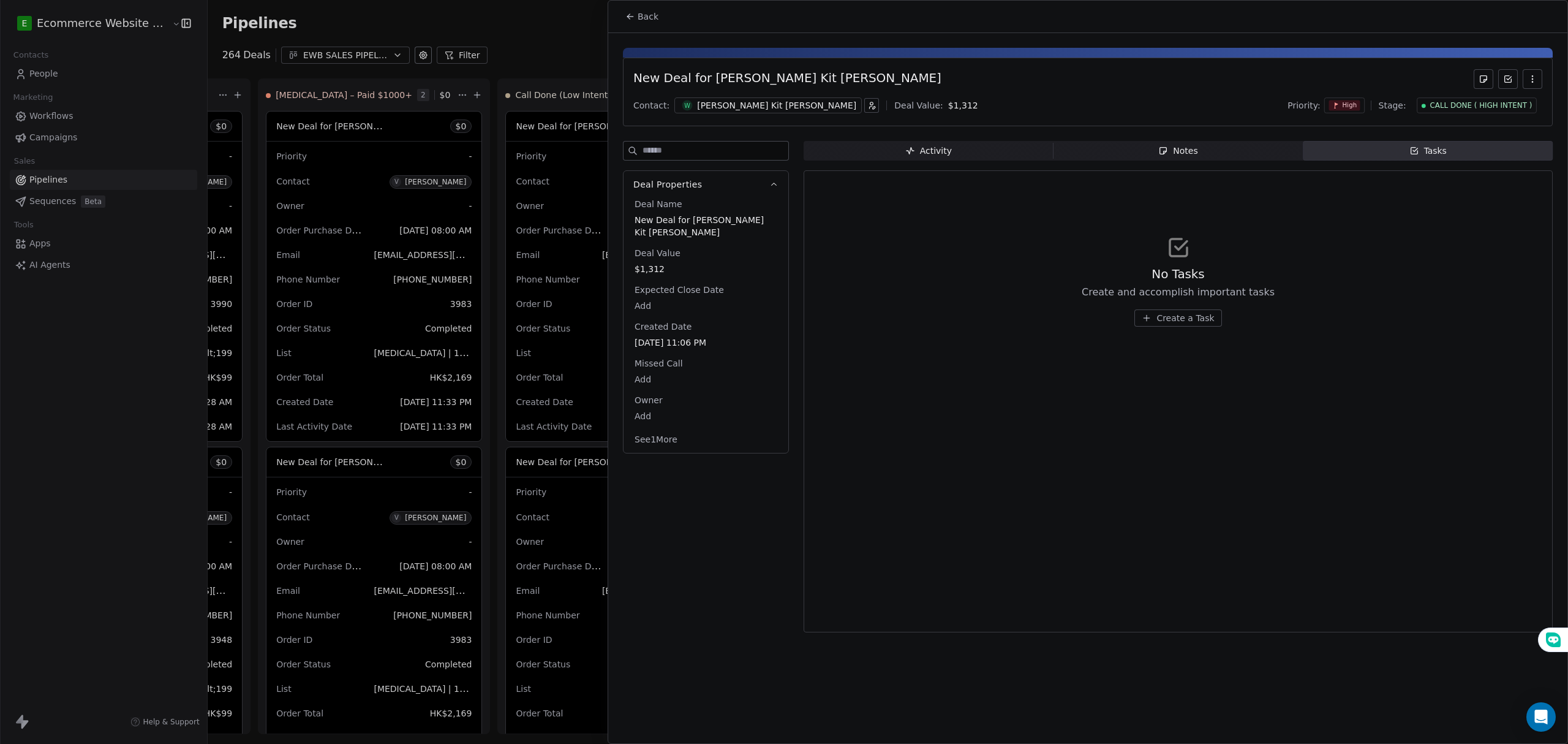
click at [968, 148] on span "Activity Activity" at bounding box center [929, 151] width 250 height 20
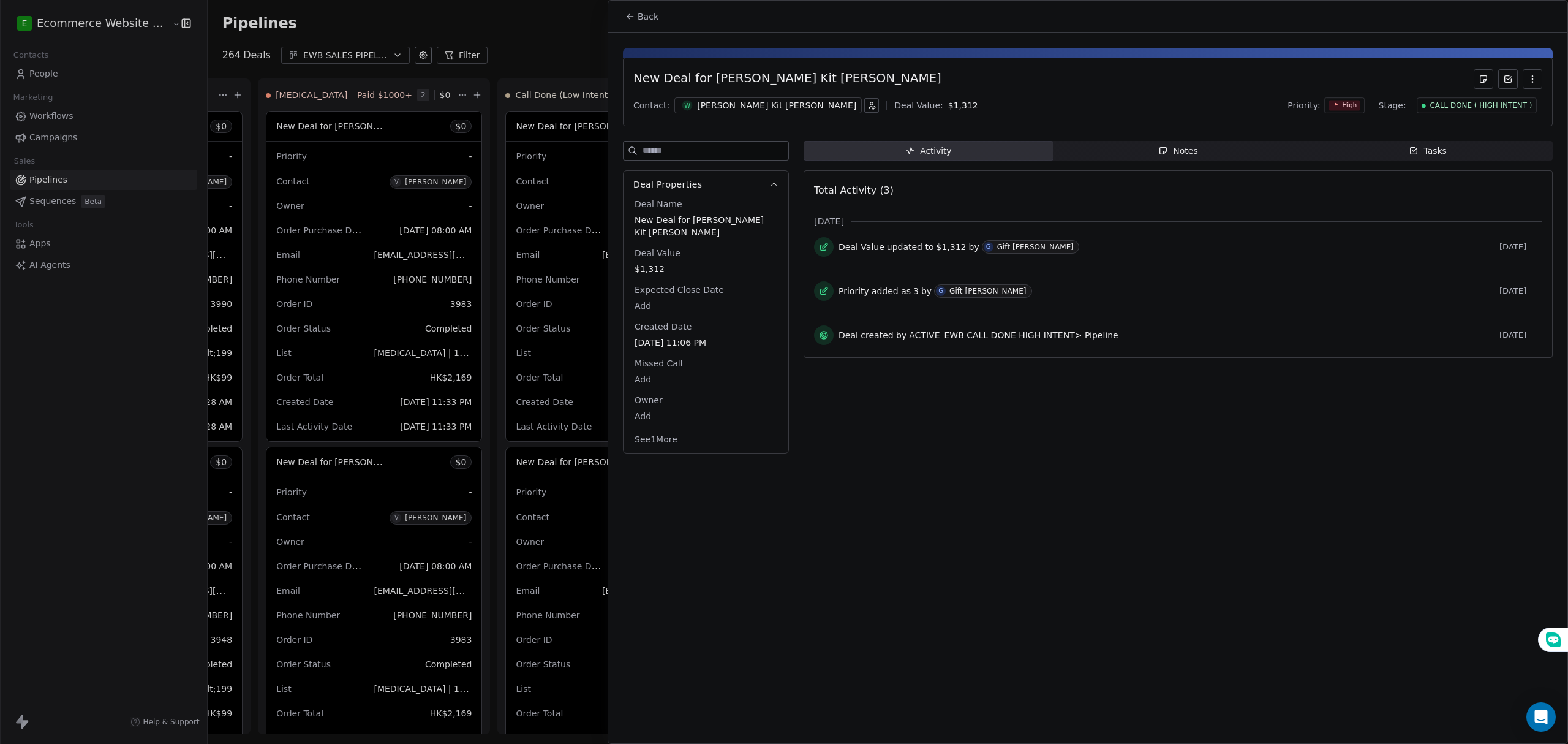
click at [1092, 143] on span "Notes Notes" at bounding box center [1178, 151] width 250 height 20
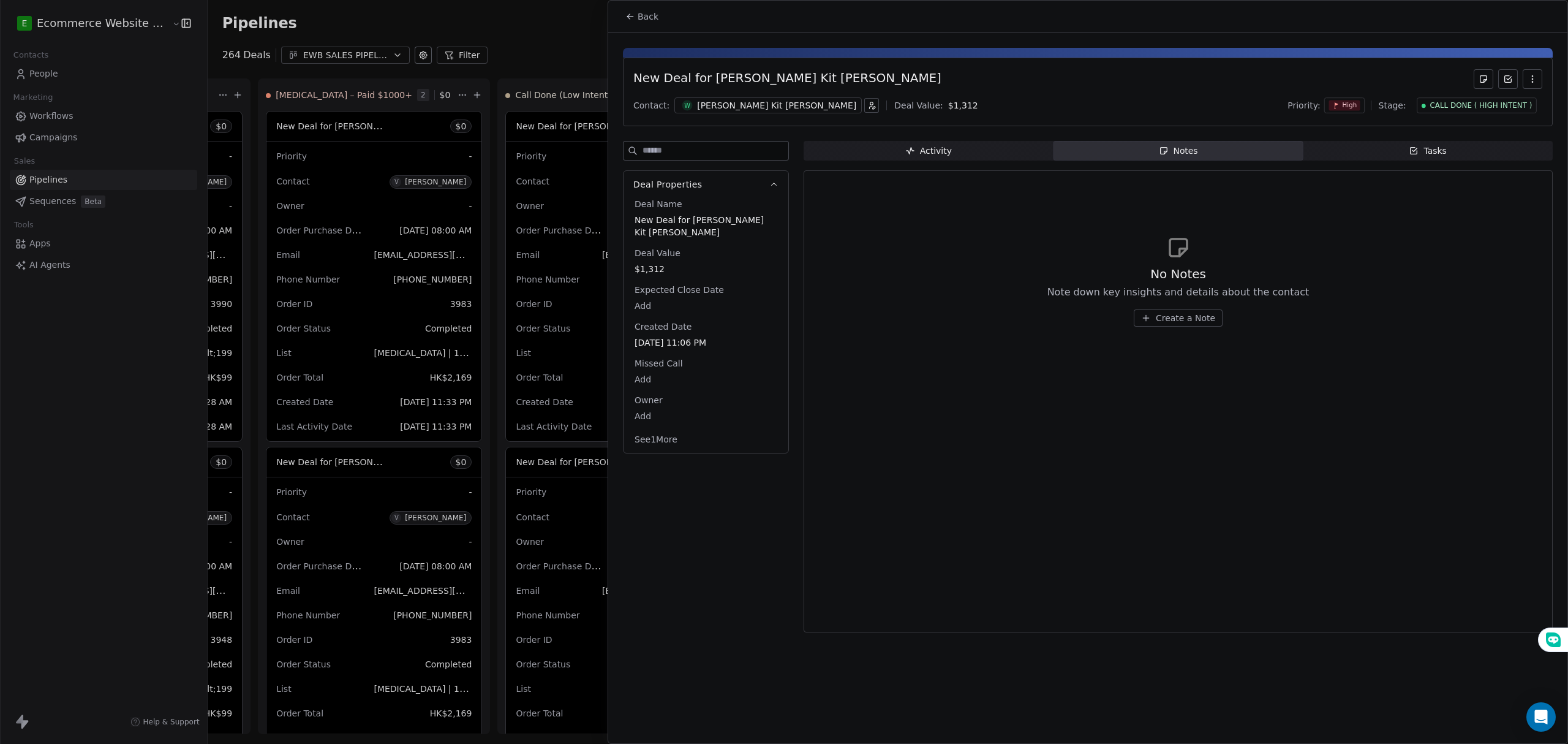
click at [632, 23] on button "Back" at bounding box center [642, 16] width 48 height 22
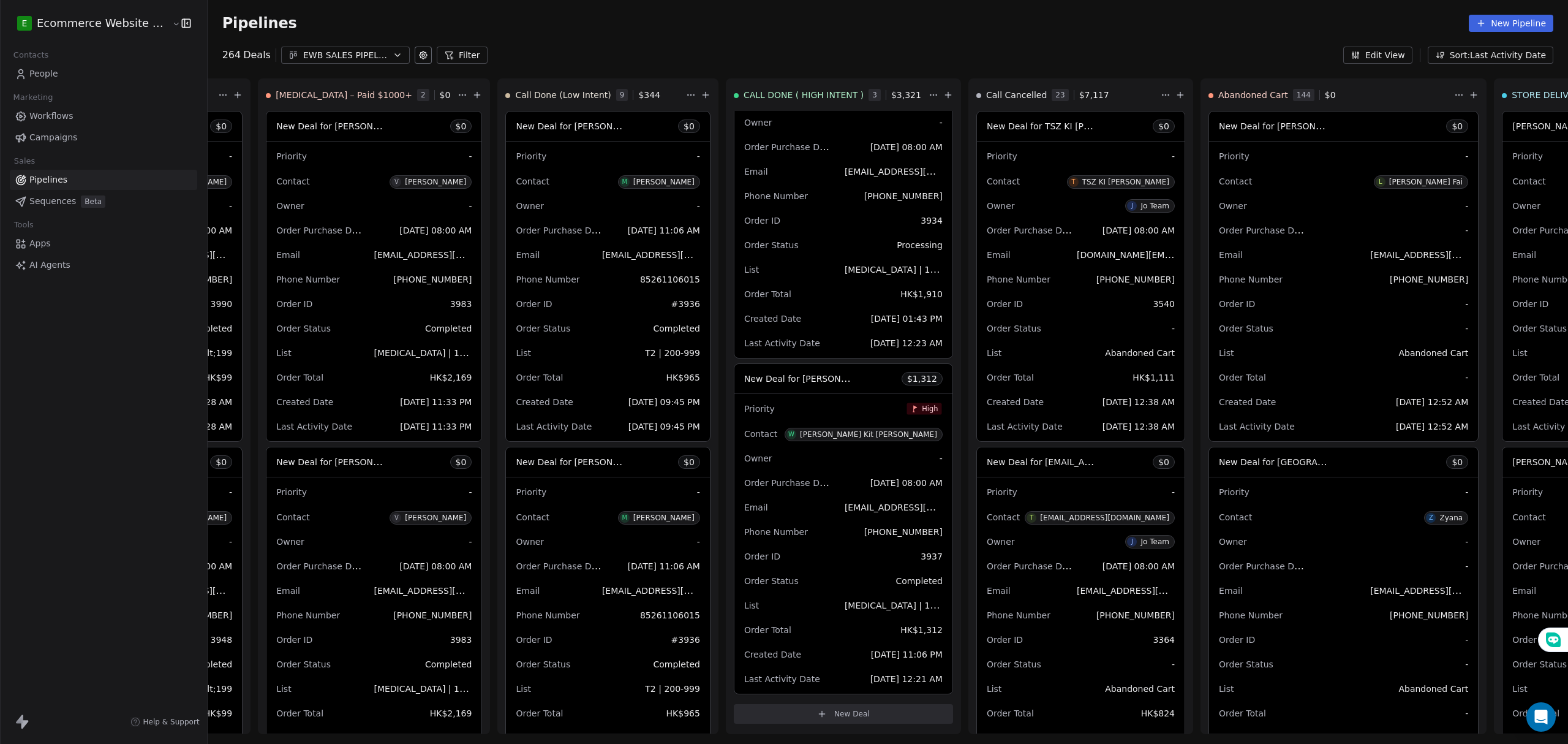
click at [69, 79] on link "People" at bounding box center [104, 74] width 187 height 20
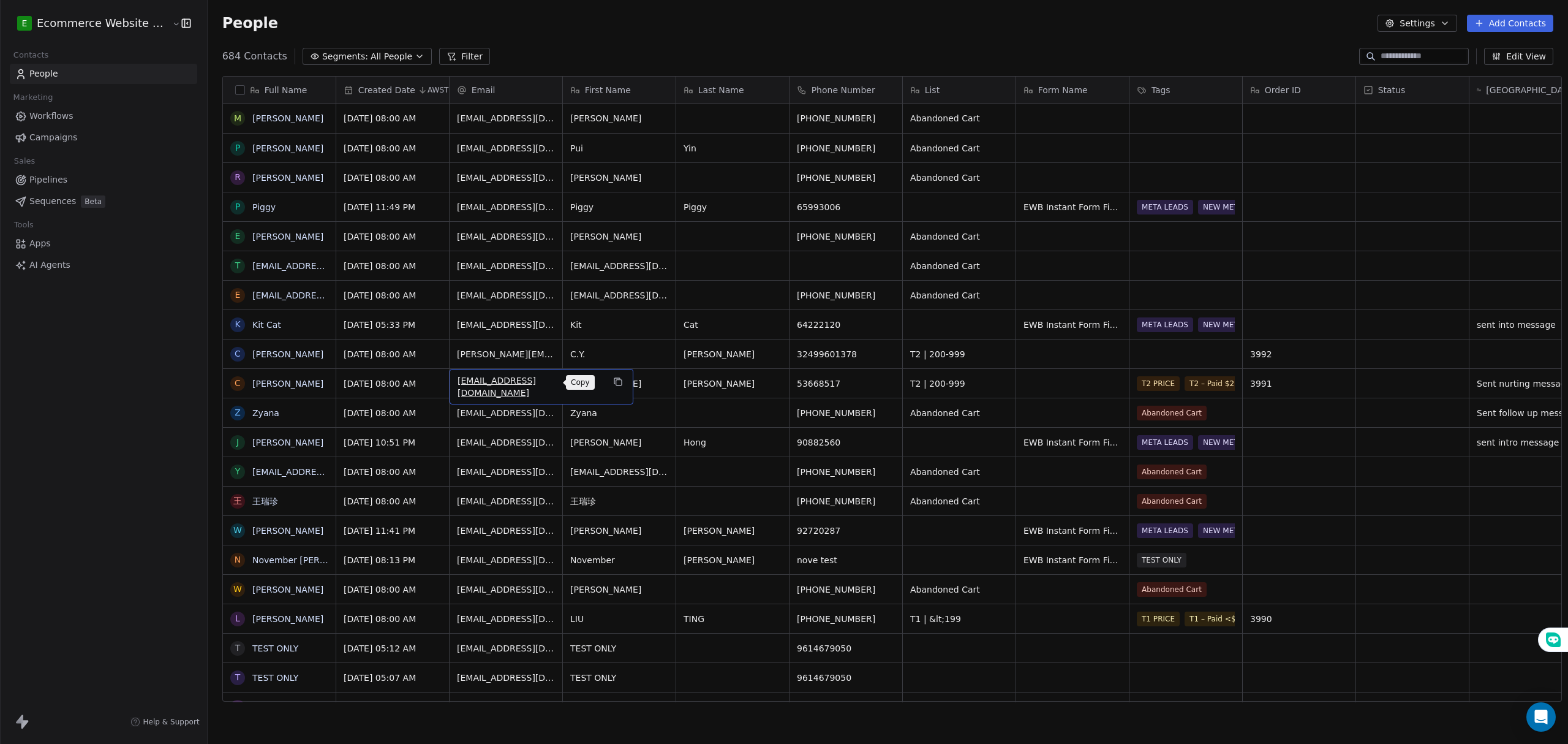
click at [613, 382] on icon "grid" at bounding box center [618, 381] width 10 height 10
click at [261, 386] on link "[PERSON_NAME]" at bounding box center [288, 384] width 71 height 10
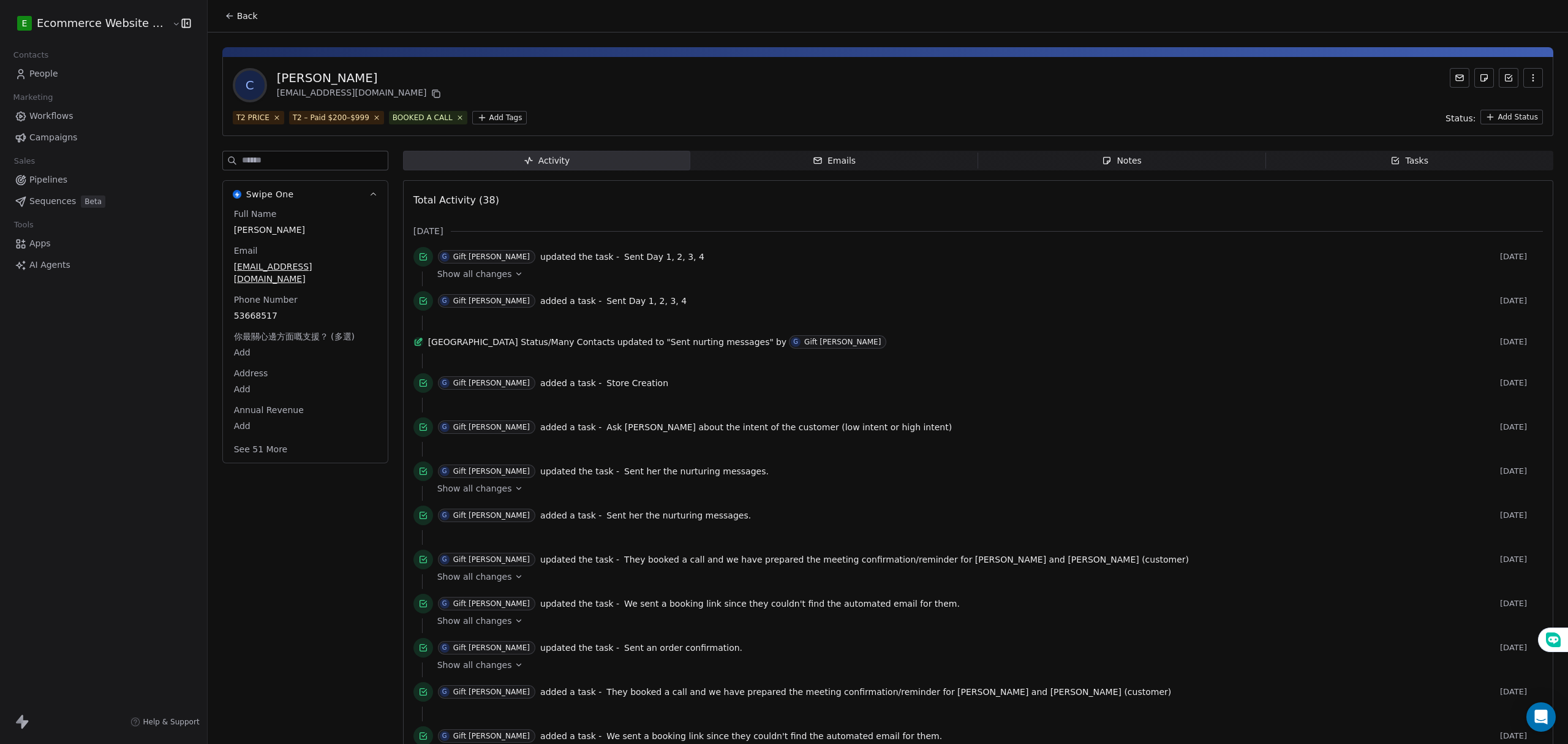
drag, startPoint x: 1104, startPoint y: 145, endPoint x: 1095, endPoint y: 155, distance: 13.5
click at [1102, 156] on icon "button" at bounding box center [1106, 160] width 10 height 10
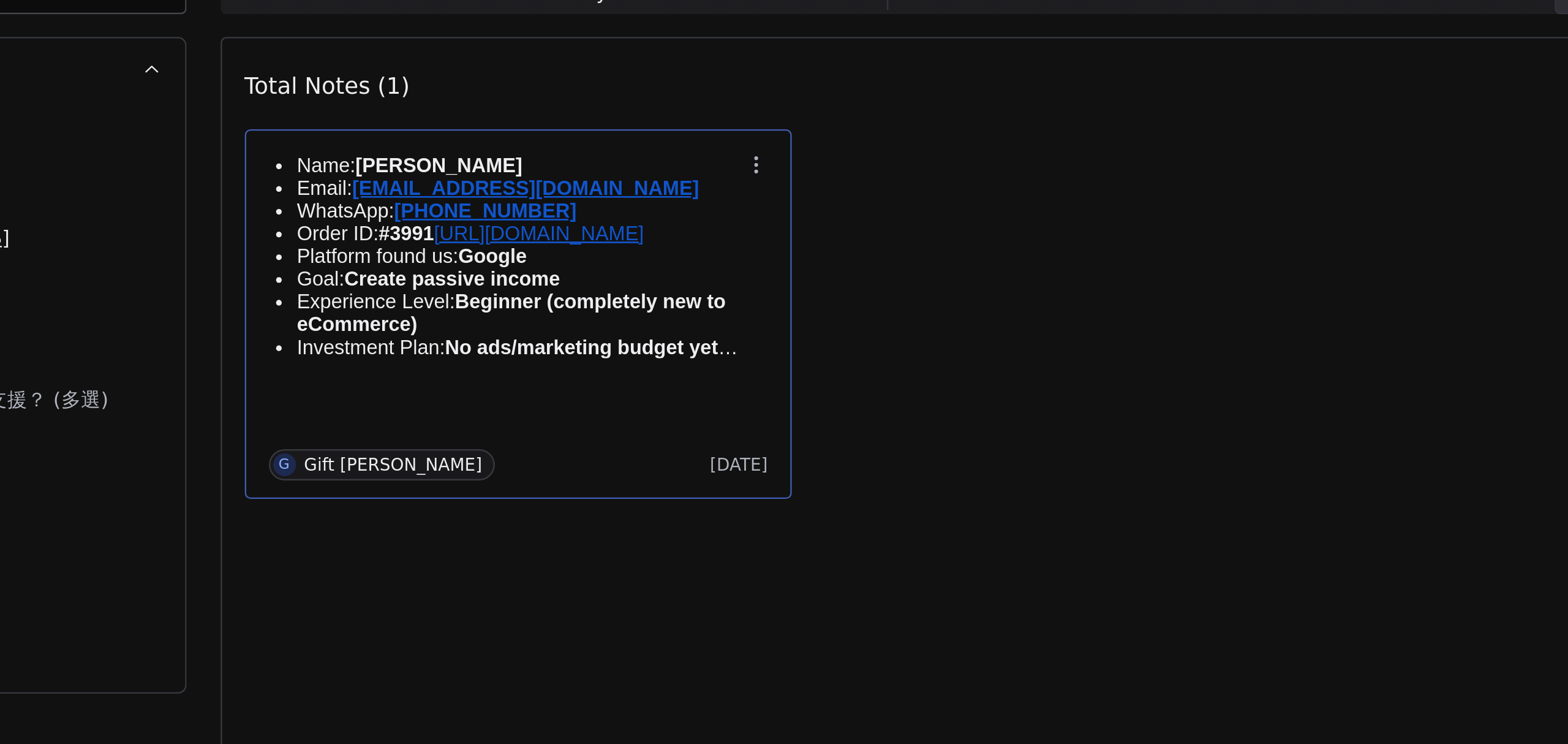
click at [580, 321] on div "Name: [PERSON_NAME] Email: [EMAIL_ADDRESS][DOMAIN_NAME] WhatsApp: [PHONE_NUMBER…" at bounding box center [531, 274] width 215 height 93
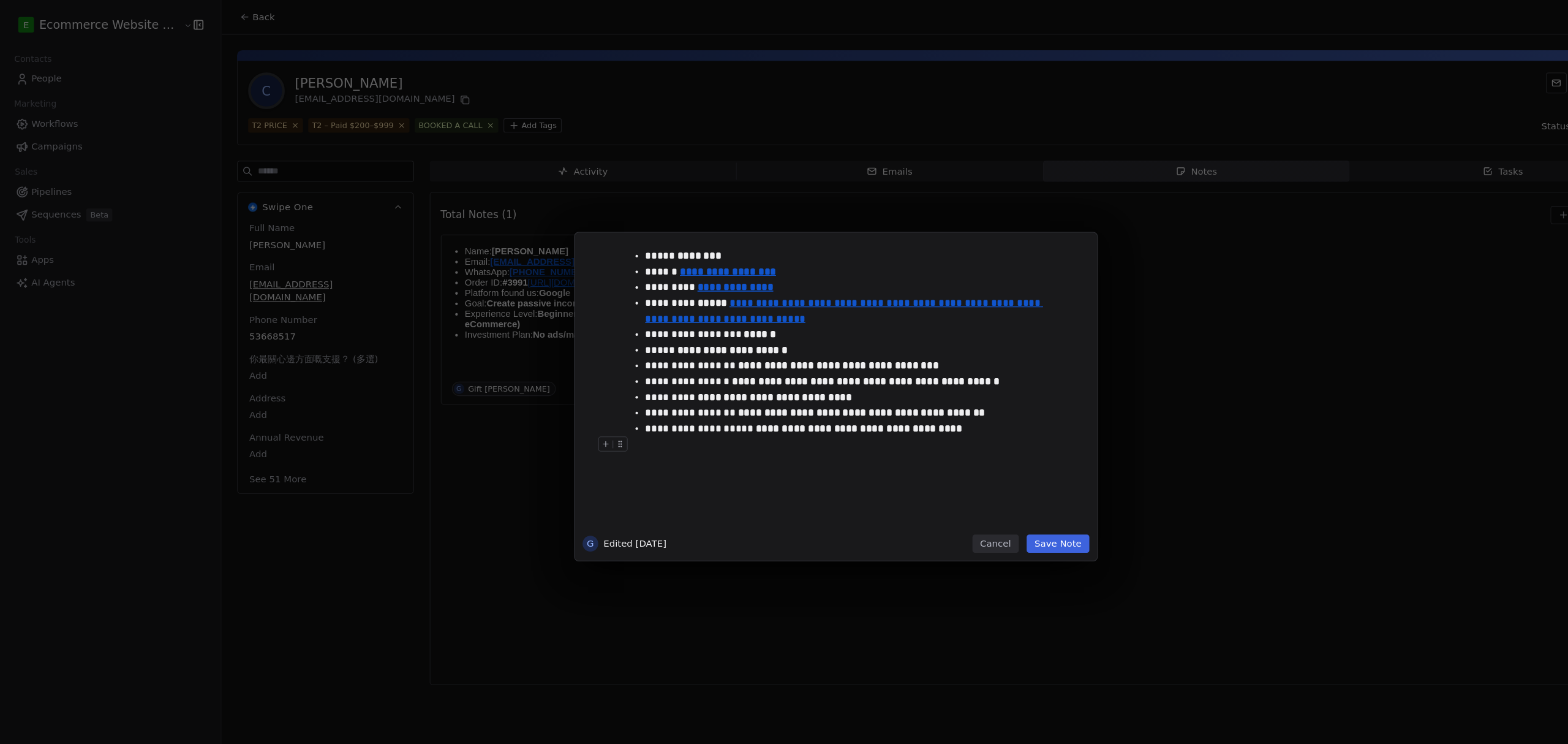
click at [952, 508] on button "Cancel" at bounding box center [934, 510] width 44 height 17
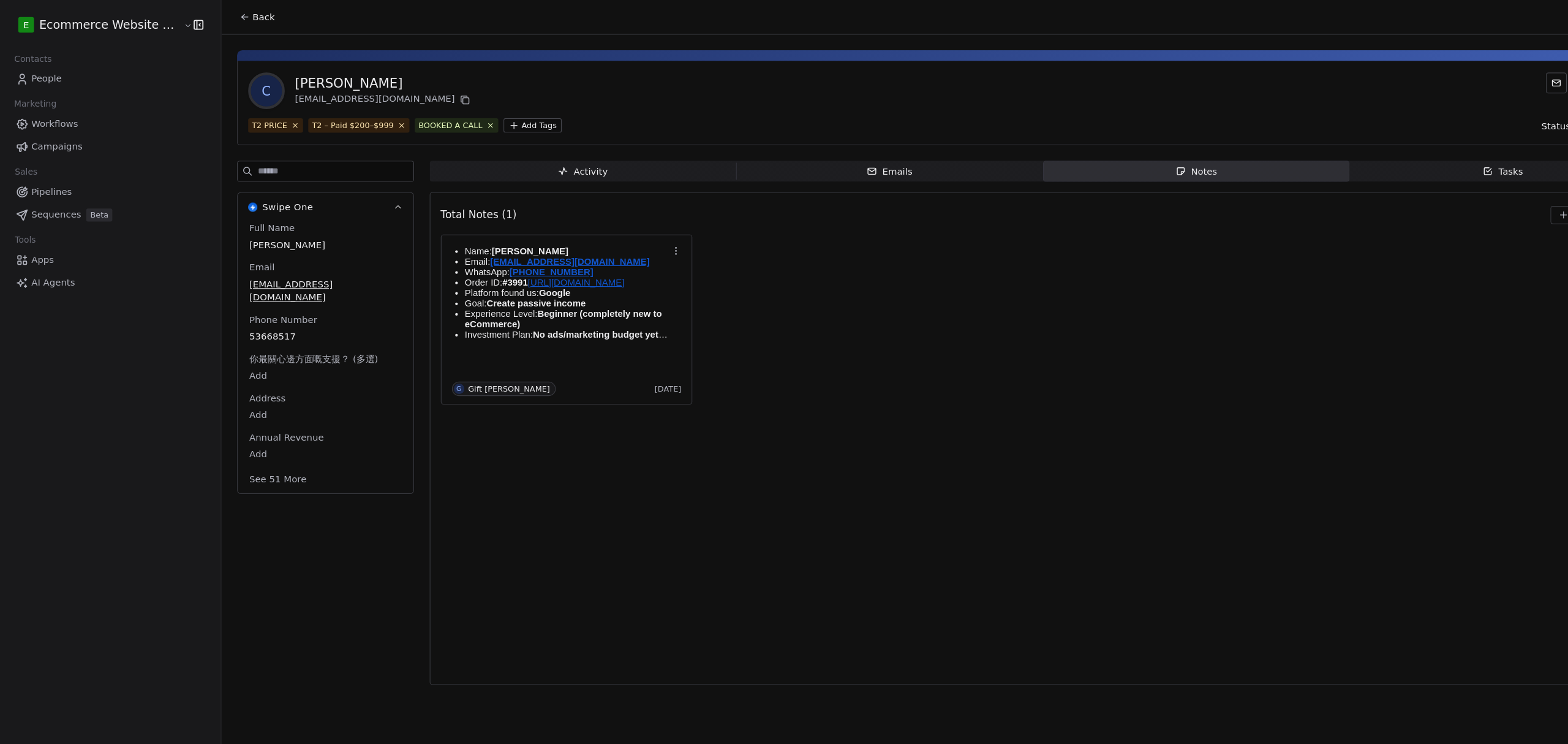
click at [1205, 394] on div "Total Notes (1) Create a Note Name: [PERSON_NAME] Email: [EMAIL_ADDRESS][DOMAIN…" at bounding box center [978, 411] width 1129 height 446
click at [1313, 160] on span "Tasks Tasks" at bounding box center [1409, 161] width 288 height 20
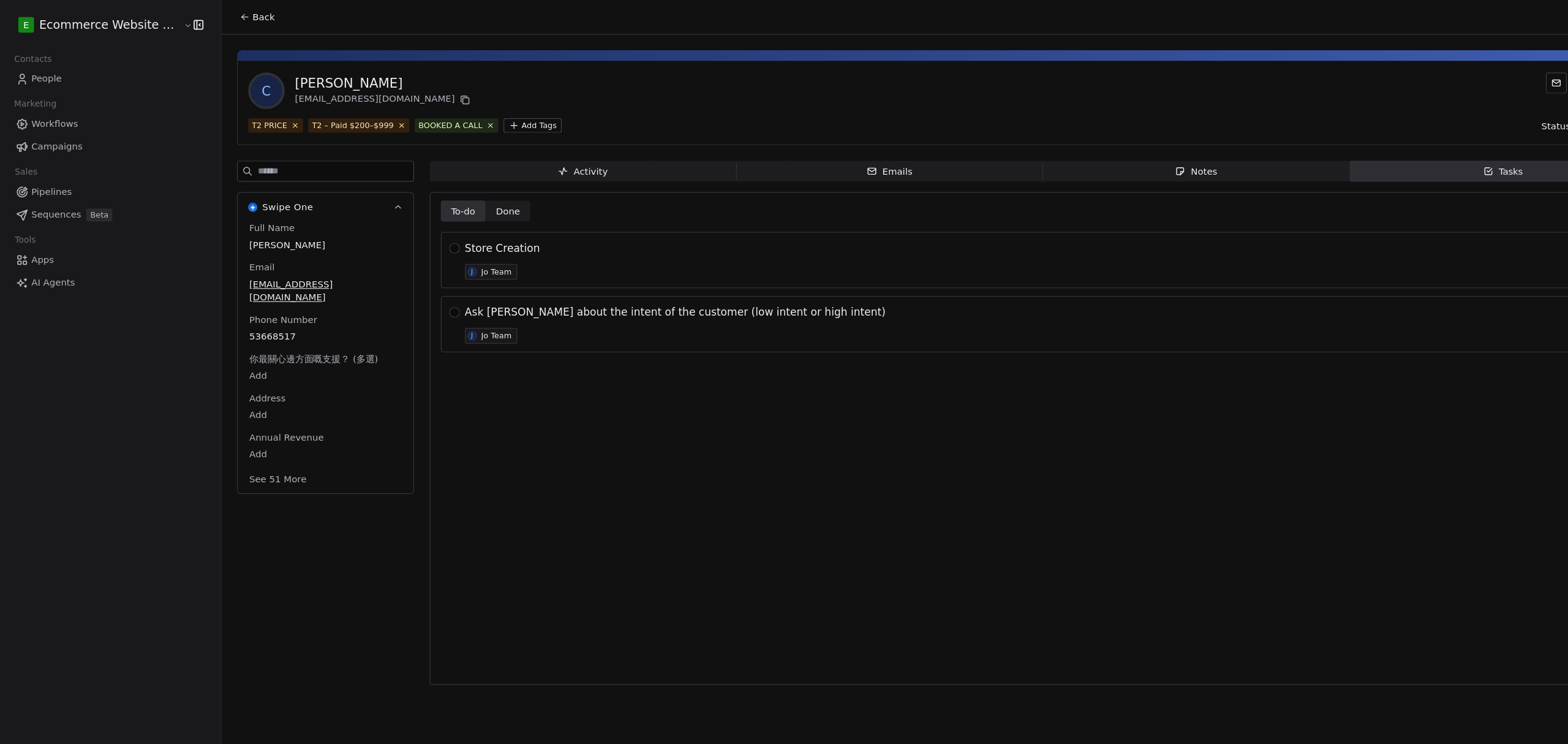
click at [482, 201] on span "Done Done" at bounding box center [476, 198] width 42 height 20
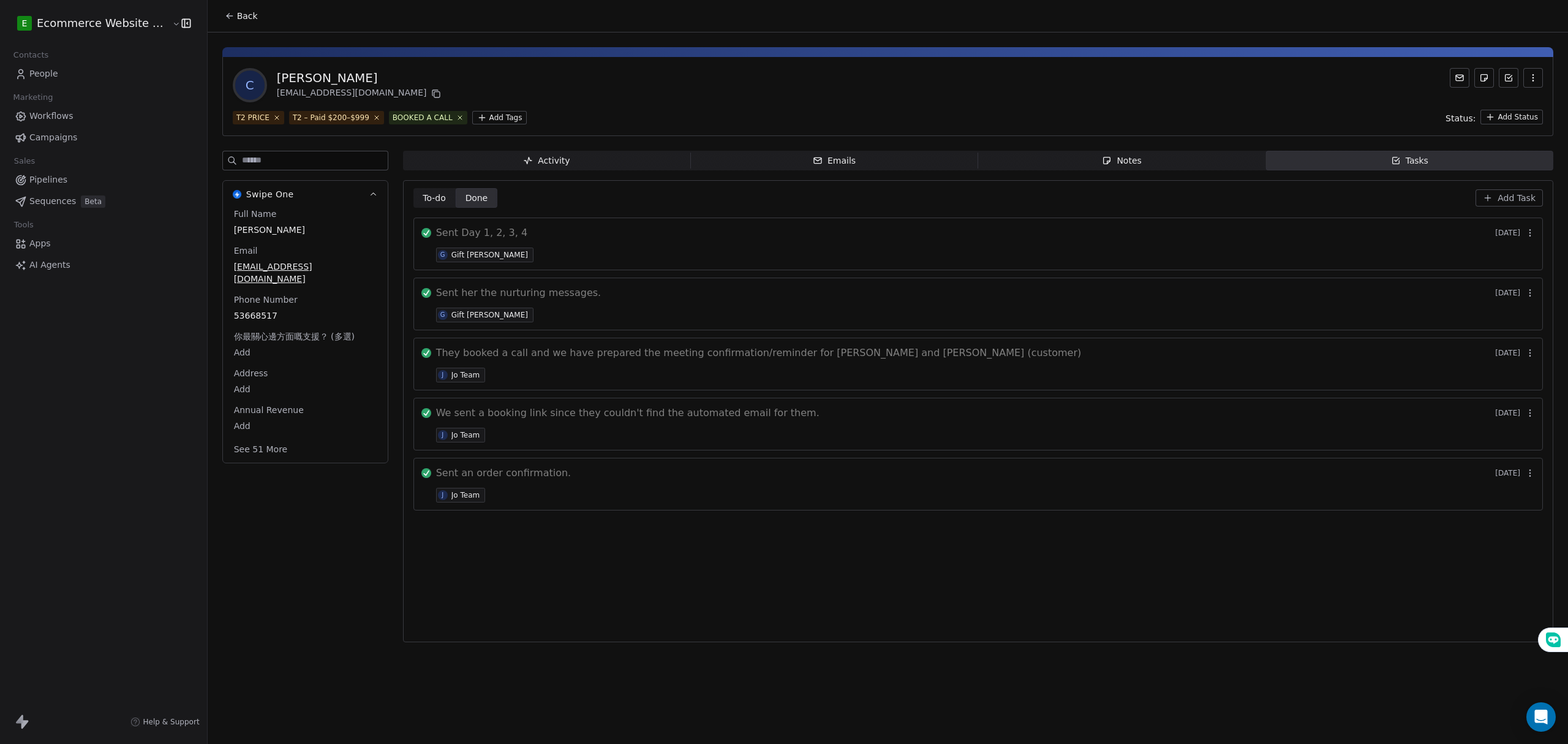
click at [510, 153] on span "Activity Activity" at bounding box center [547, 161] width 288 height 20
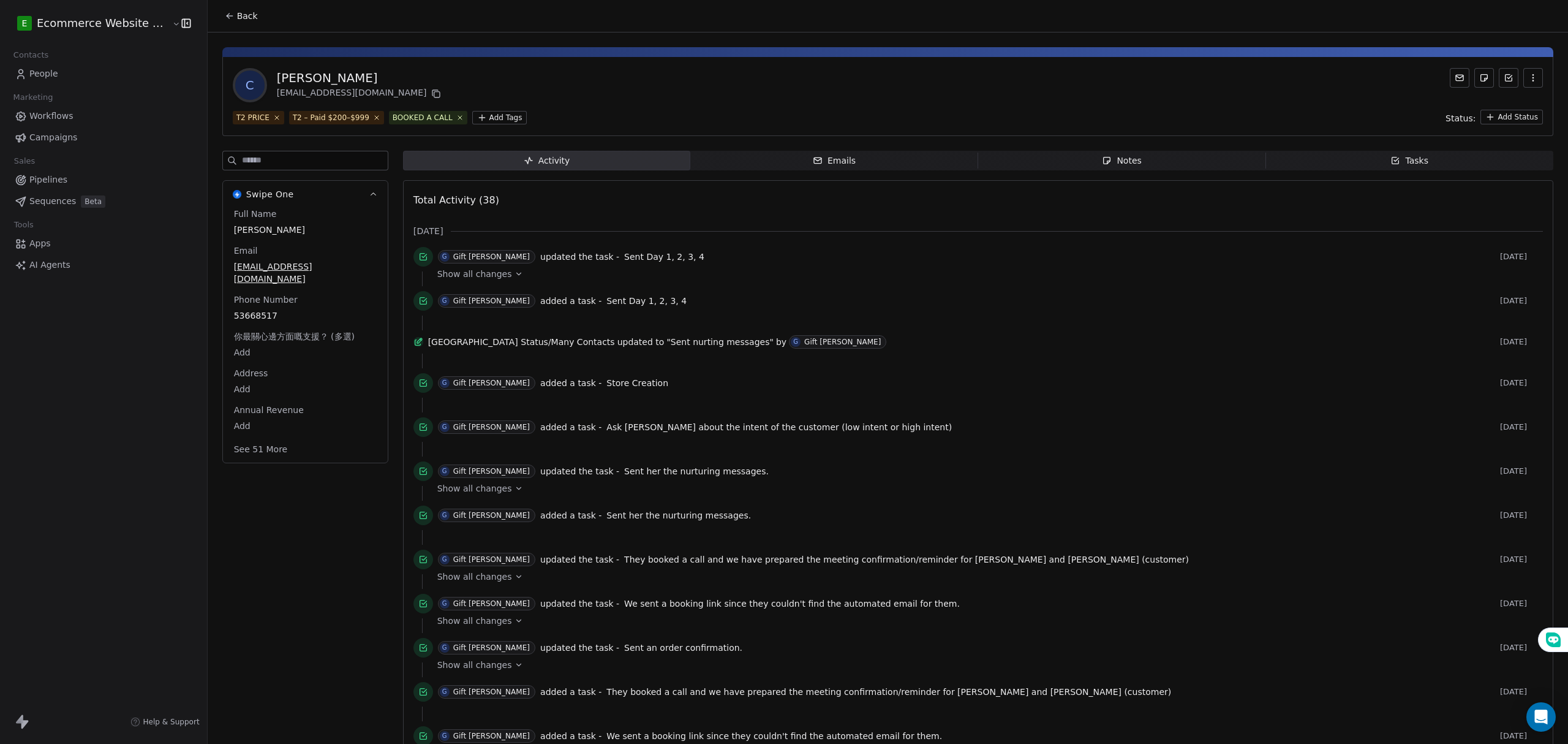
click at [1316, 162] on span "Tasks Tasks" at bounding box center [1409, 161] width 288 height 20
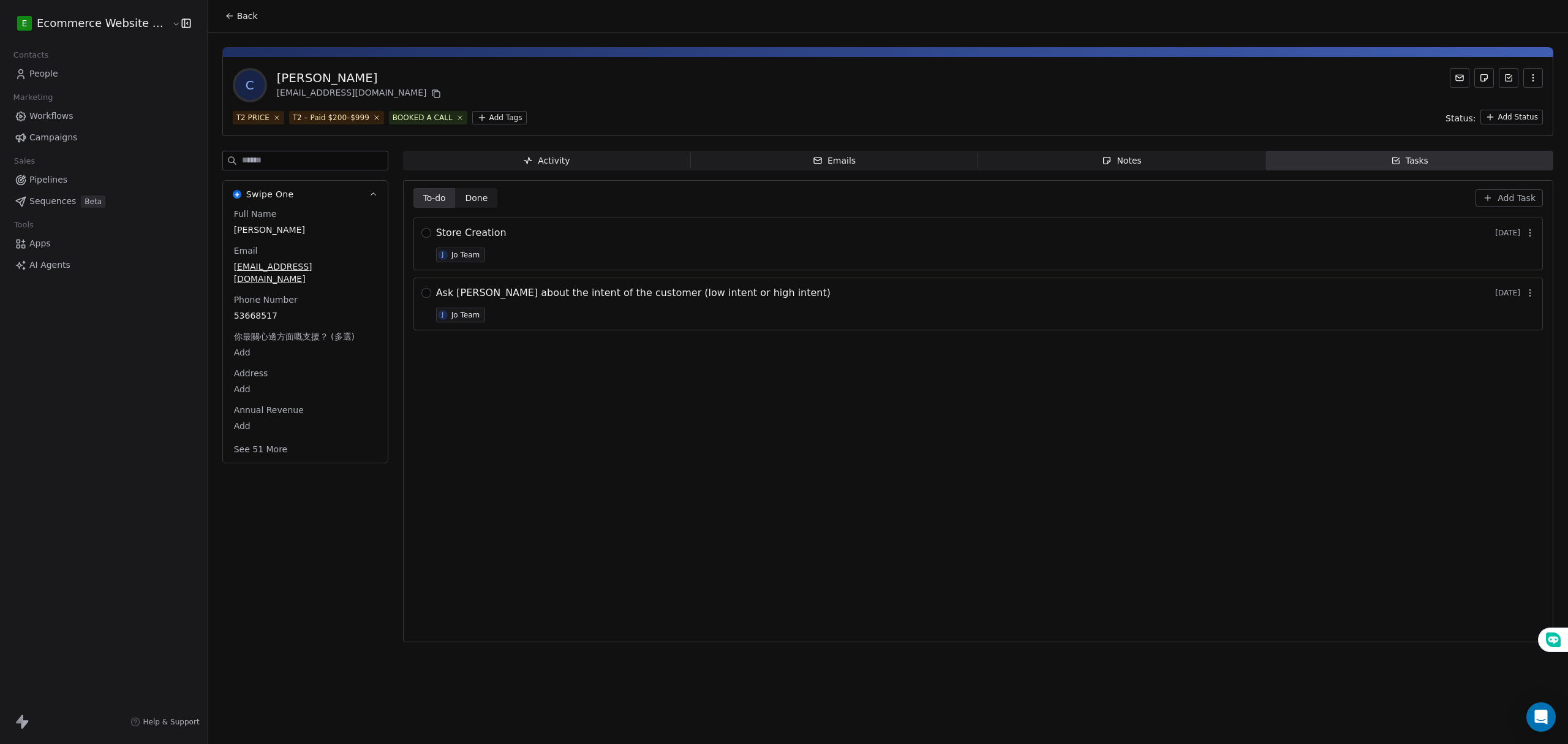
click at [1083, 172] on div "Activity Activity Emails Emails Notes Notes Tasks Tasks To-do To-do Done Done A…" at bounding box center [978, 400] width 1150 height 499
click at [1074, 157] on span "Notes Notes" at bounding box center [1122, 161] width 288 height 20
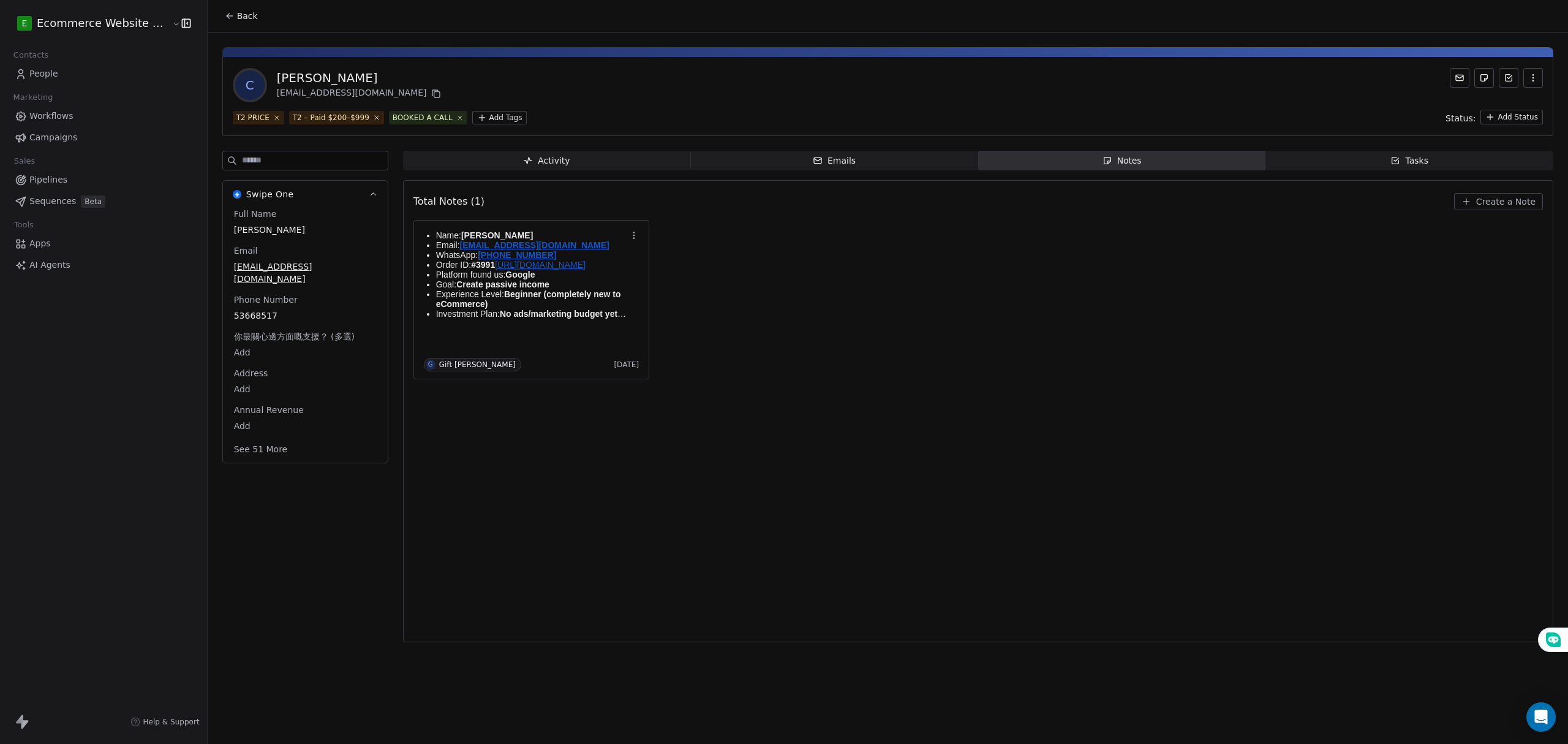
click at [1291, 160] on span "Tasks Tasks" at bounding box center [1409, 161] width 288 height 20
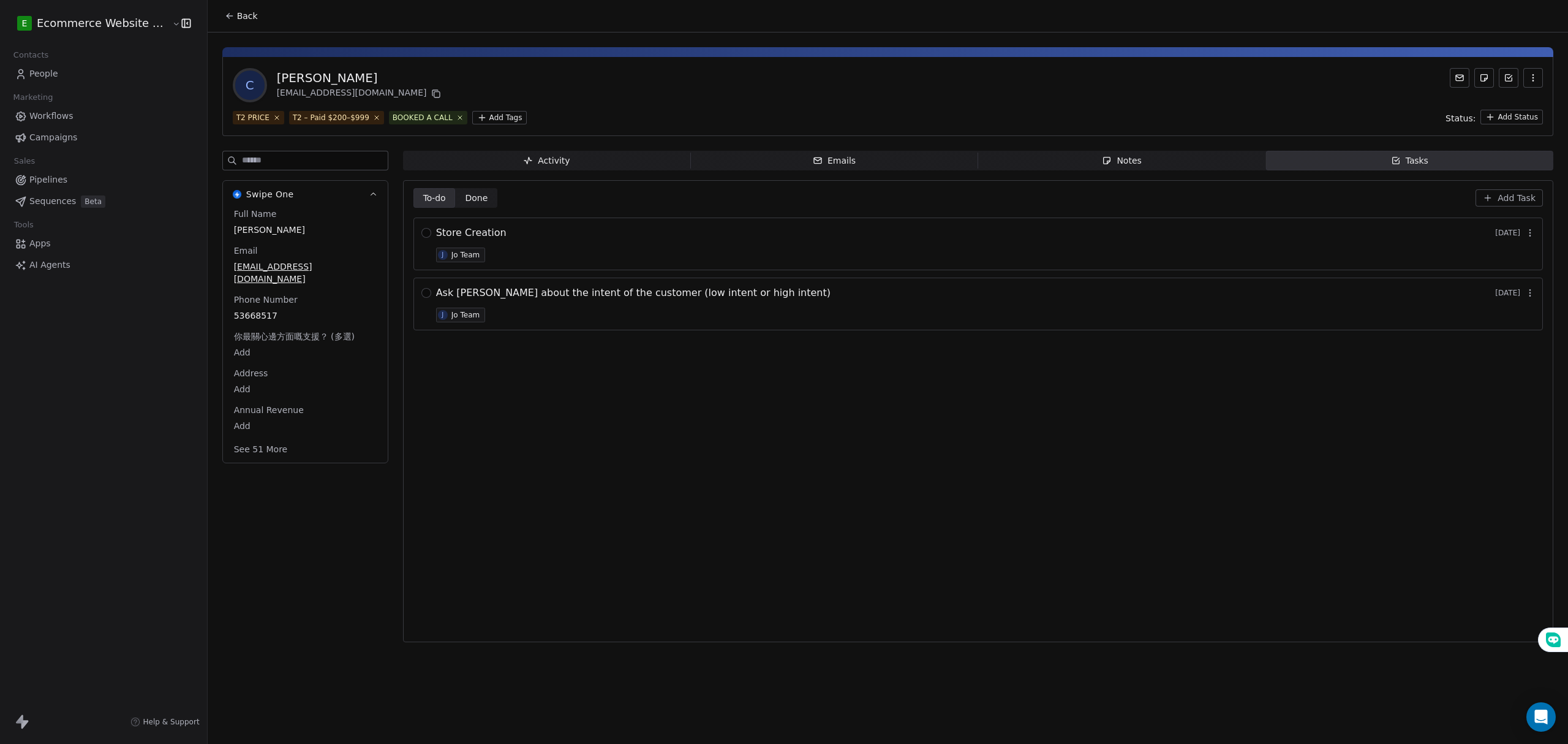
click at [474, 196] on span "Done" at bounding box center [476, 198] width 23 height 13
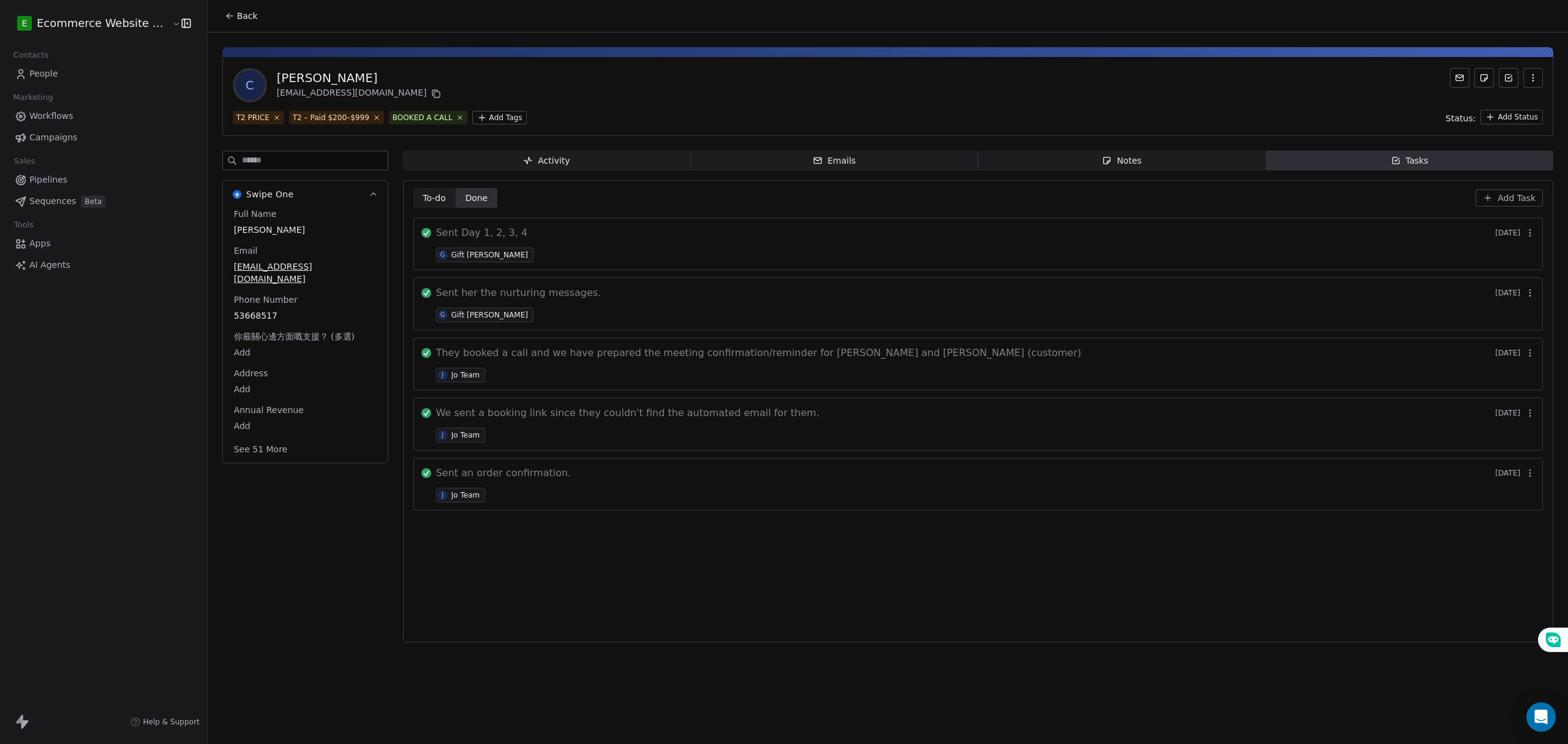
click at [237, 15] on span "Back" at bounding box center [247, 16] width 21 height 12
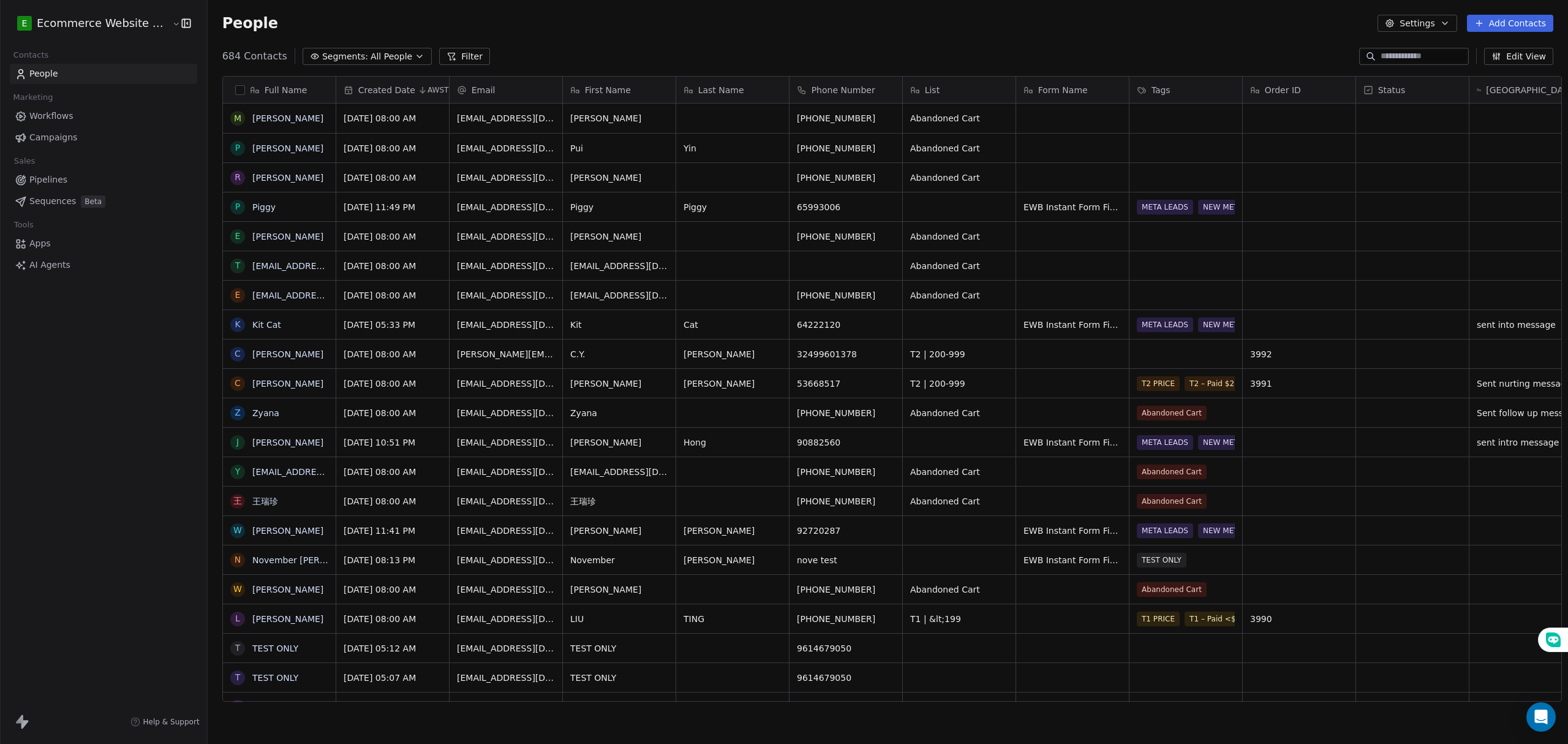
scroll to position [642, 1357]
click at [51, 180] on span "Pipelines" at bounding box center [48, 179] width 38 height 13
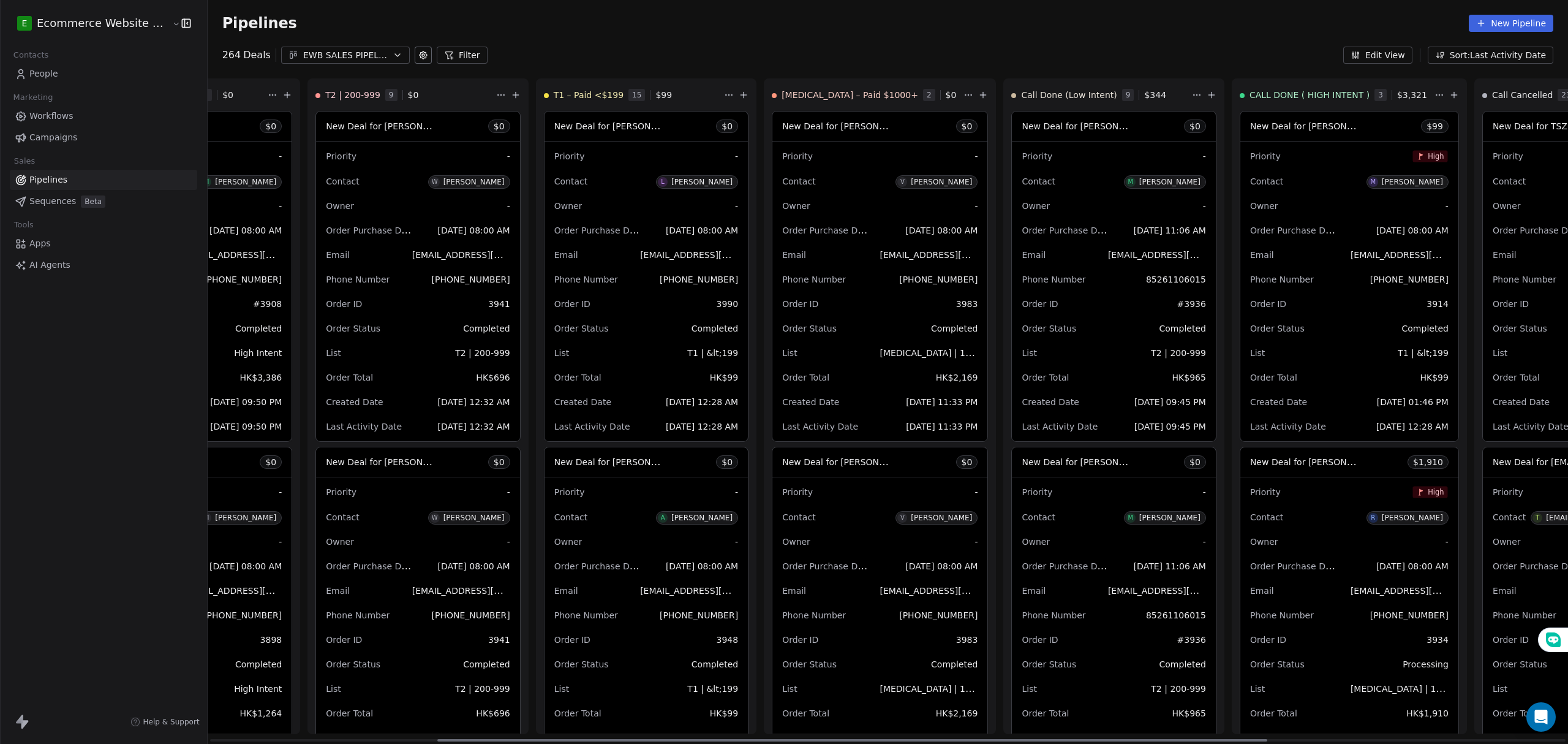
scroll to position [0, 376]
click at [1279, 100] on span "CALL DONE ( HIGH INTENT )" at bounding box center [1309, 95] width 120 height 12
click at [1263, 131] on span "New Deal for [PERSON_NAME]" at bounding box center [1314, 126] width 130 height 12
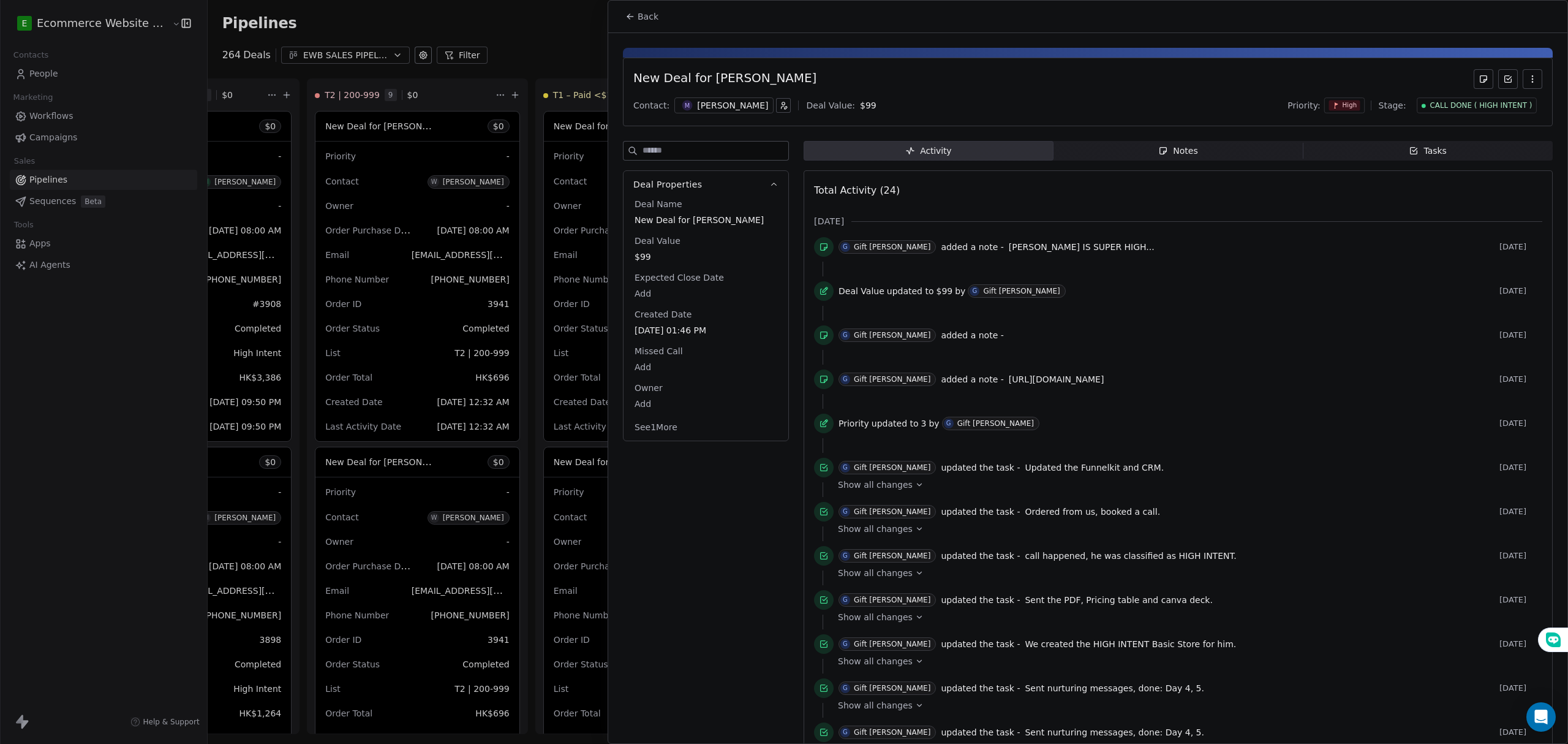
click at [1383, 154] on span "Tasks Tasks" at bounding box center [1428, 151] width 250 height 20
